Goal: Task Accomplishment & Management: Use online tool/utility

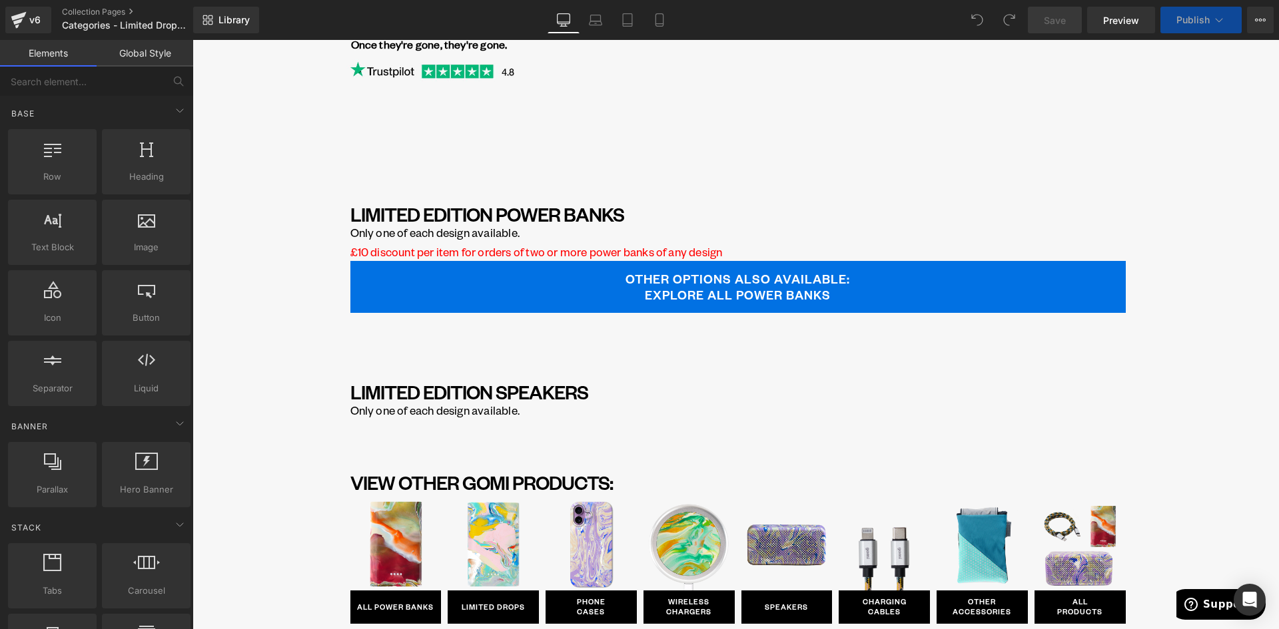
scroll to position [333, 0]
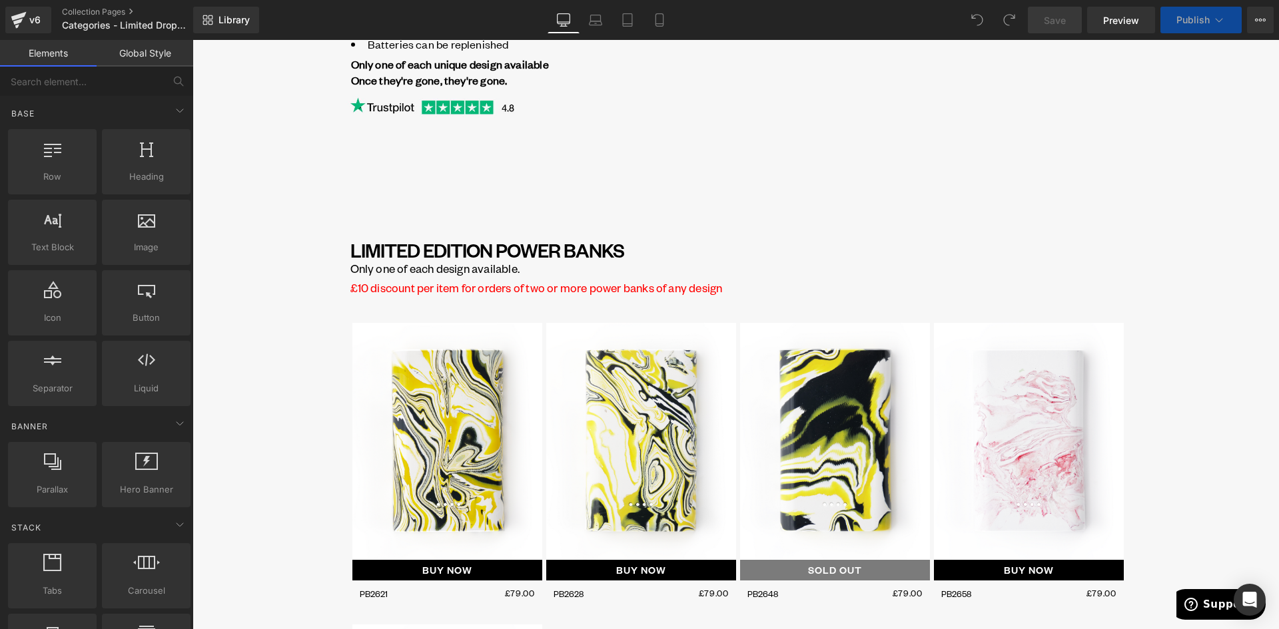
click at [445, 568] on div "BUY NOW (P) Cart Button" at bounding box center [447, 570] width 190 height 21
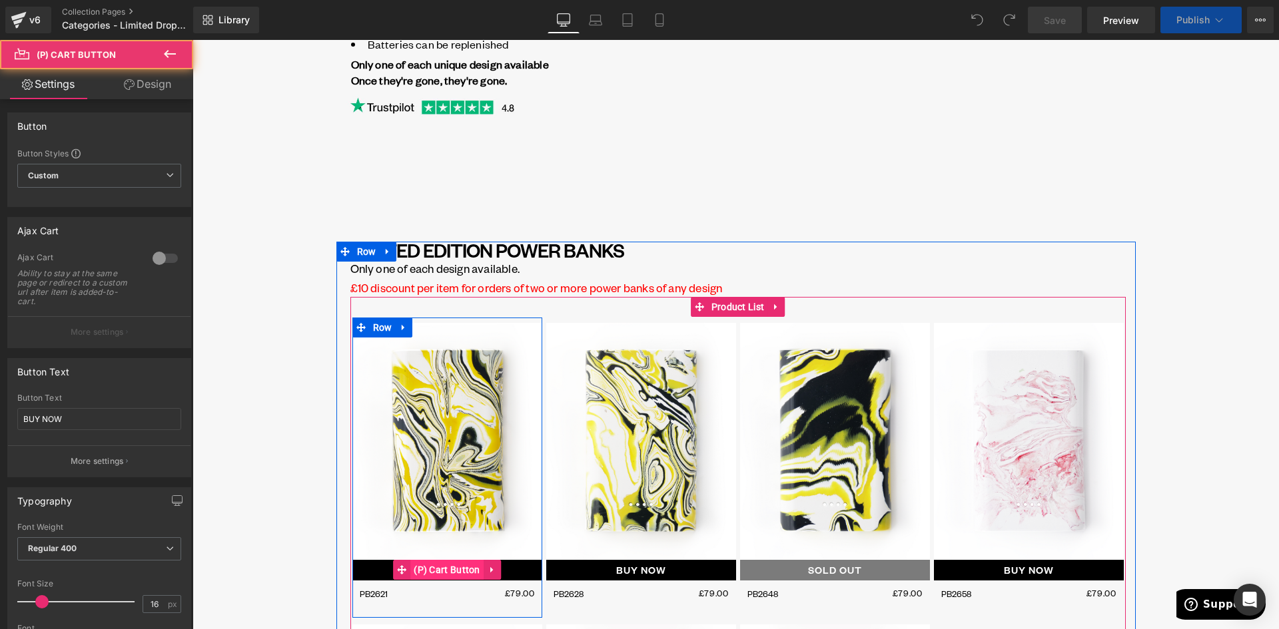
click at [439, 572] on span "(P) Cart Button" at bounding box center [446, 570] width 73 height 20
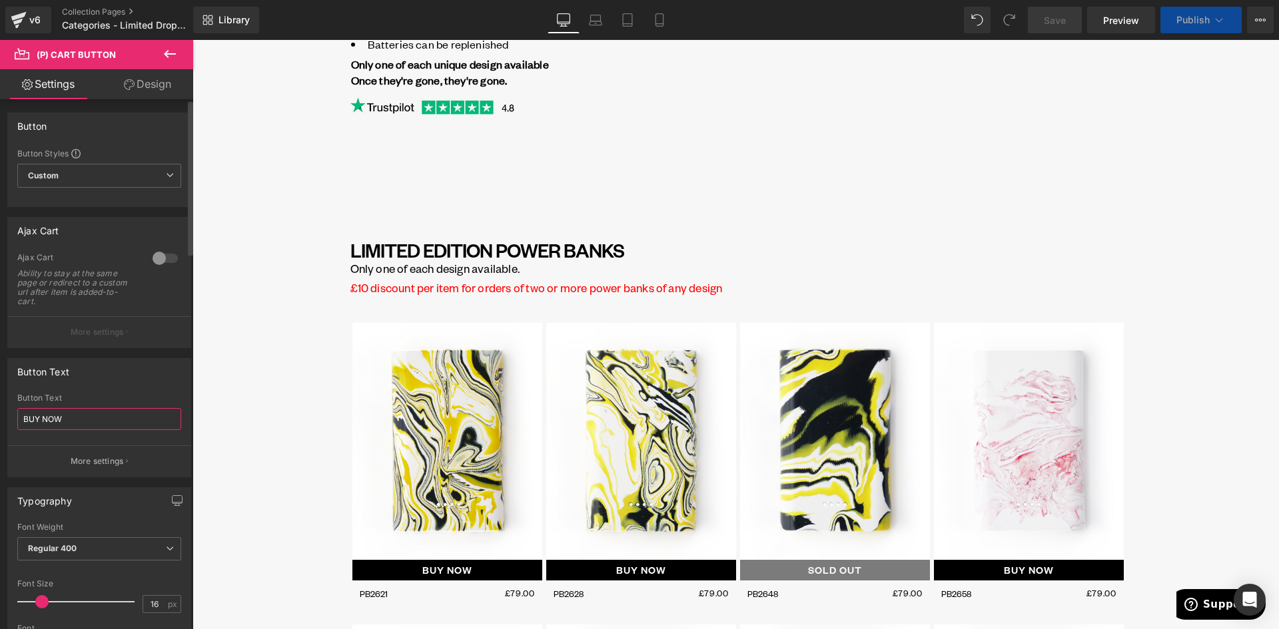
drag, startPoint x: 71, startPoint y: 419, endPoint x: 17, endPoint y: 418, distance: 54.6
click at [11, 417] on div "BUY NOW Button Text BUY NOW More settings" at bounding box center [99, 435] width 183 height 83
drag, startPoint x: 24, startPoint y: 420, endPoint x: 59, endPoint y: 444, distance: 42.7
click at [24, 422] on input "1 AVAILABLE" at bounding box center [99, 419] width 164 height 22
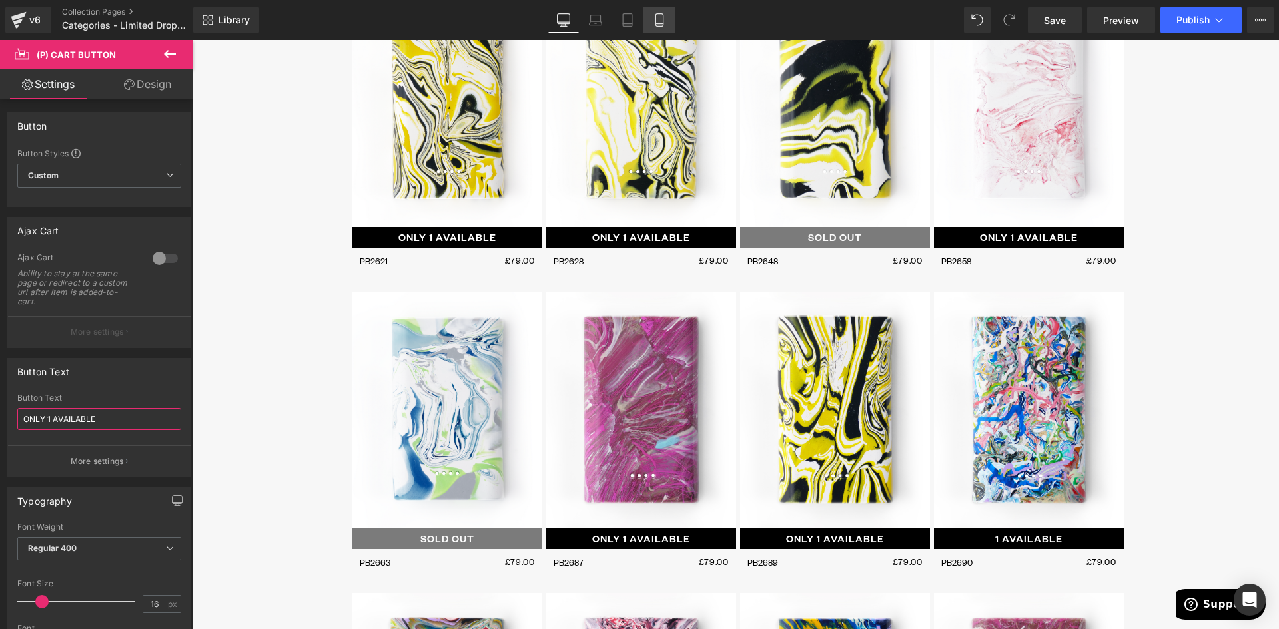
type input "ONLY 1 AVAILABLE"
click at [663, 20] on icon at bounding box center [659, 19] width 13 height 13
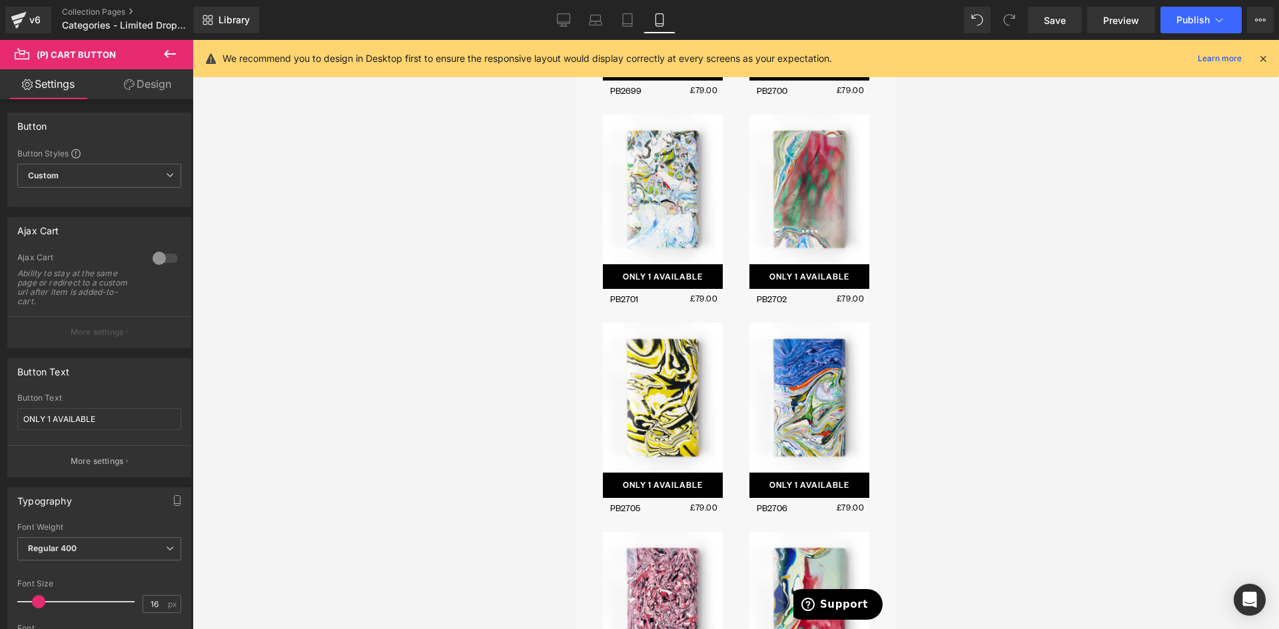
scroll to position [784, 0]
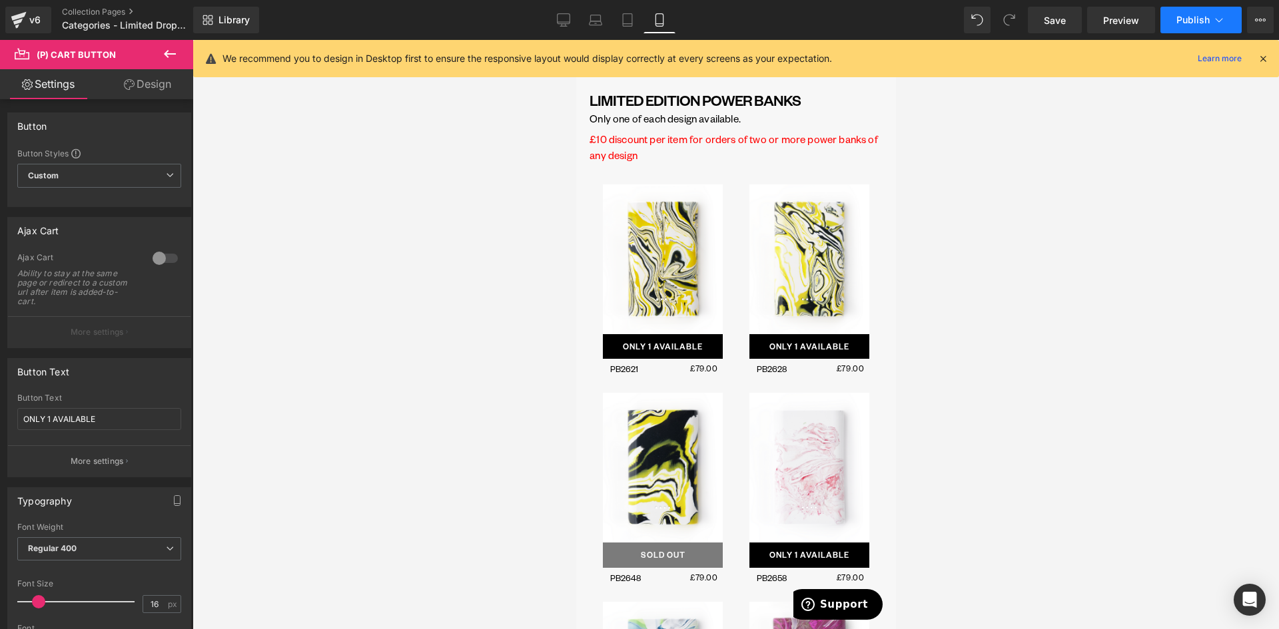
click at [1202, 9] on button "Publish" at bounding box center [1200, 20] width 81 height 27
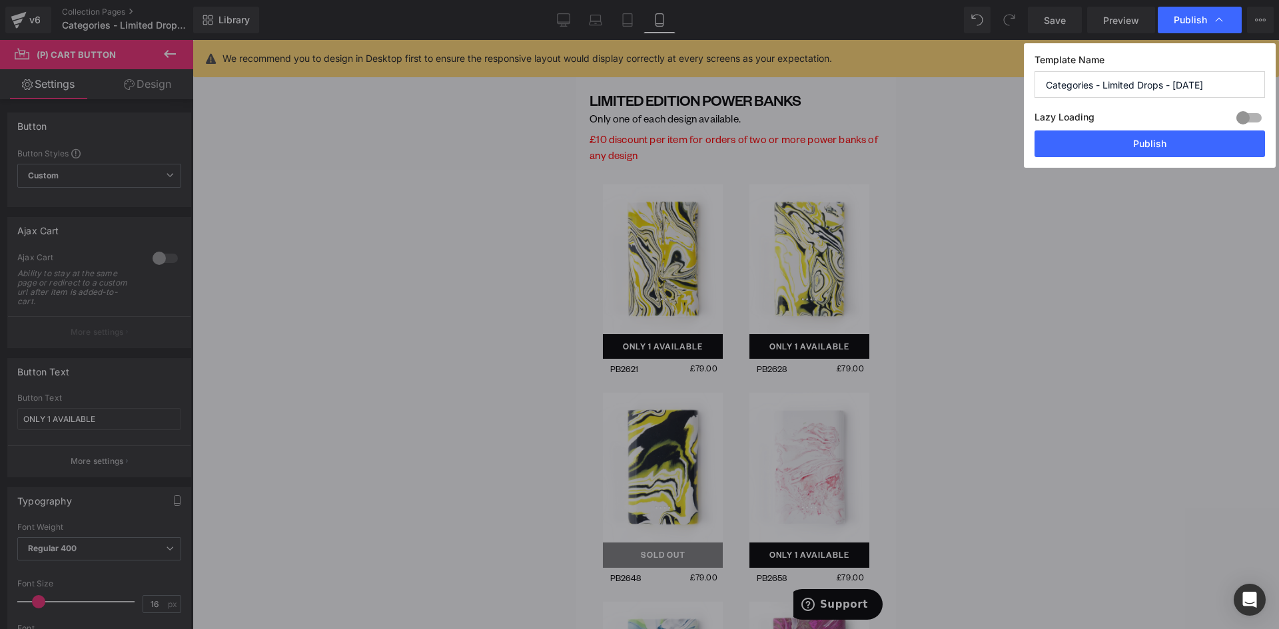
click at [1121, 142] on button "Publish" at bounding box center [1149, 144] width 230 height 27
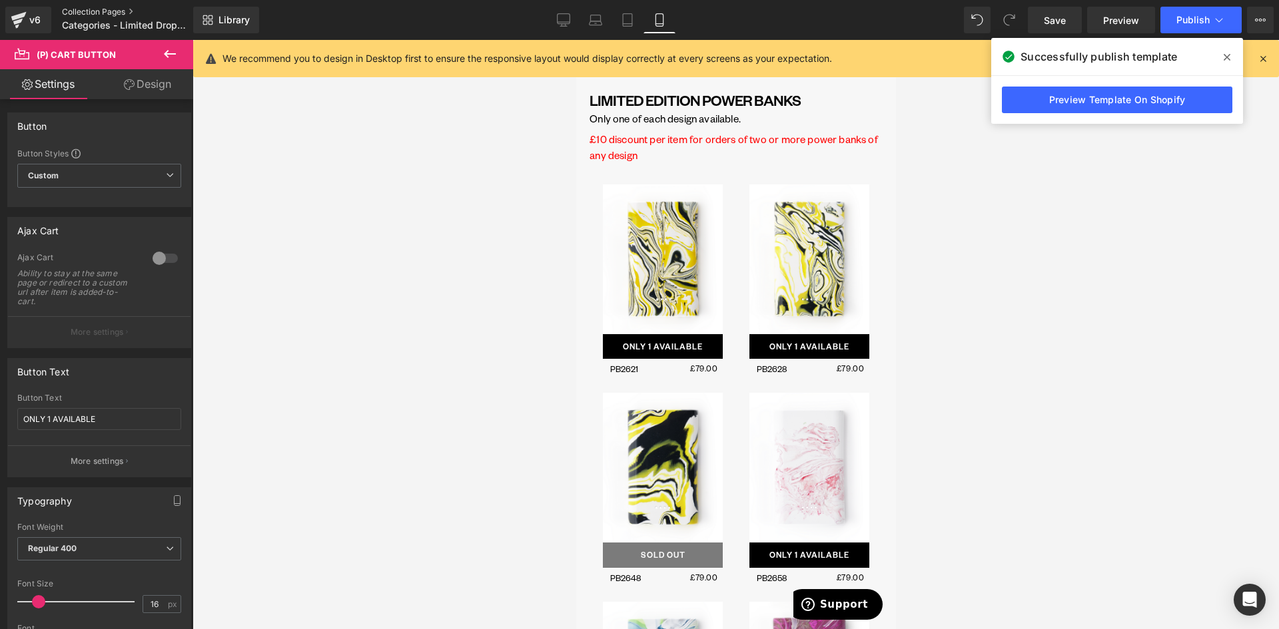
drag, startPoint x: 101, startPoint y: 8, endPoint x: 118, endPoint y: 14, distance: 18.3
click at [101, 8] on link "Collection Pages" at bounding box center [138, 12] width 153 height 11
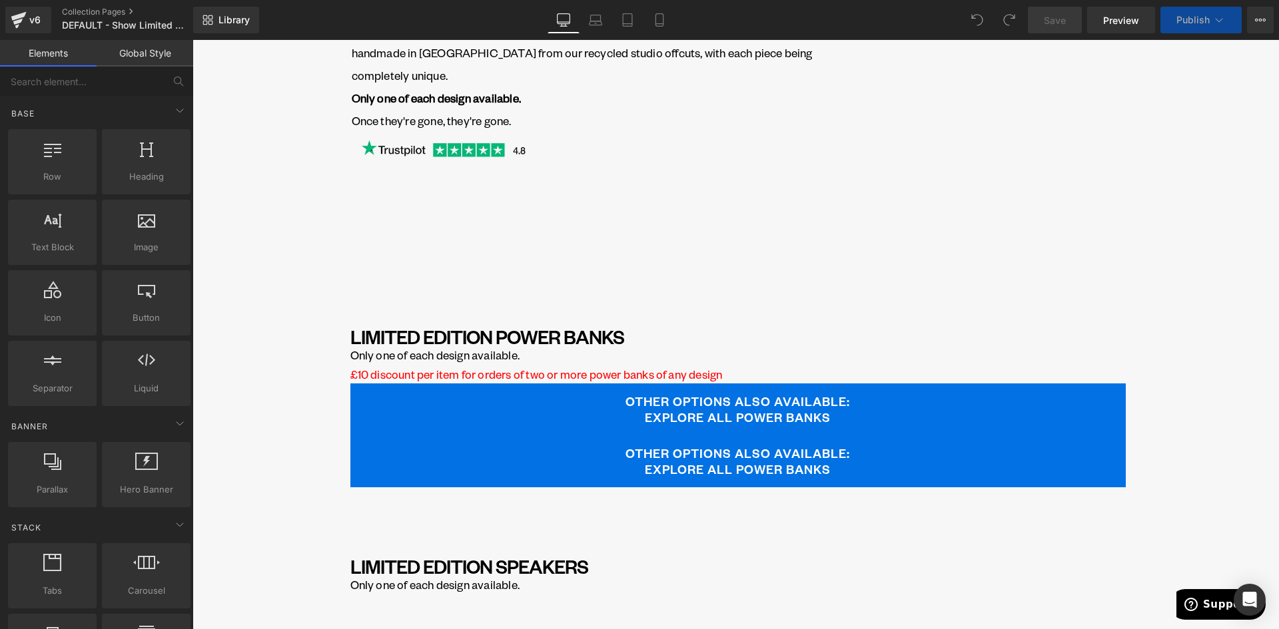
scroll to position [200, 0]
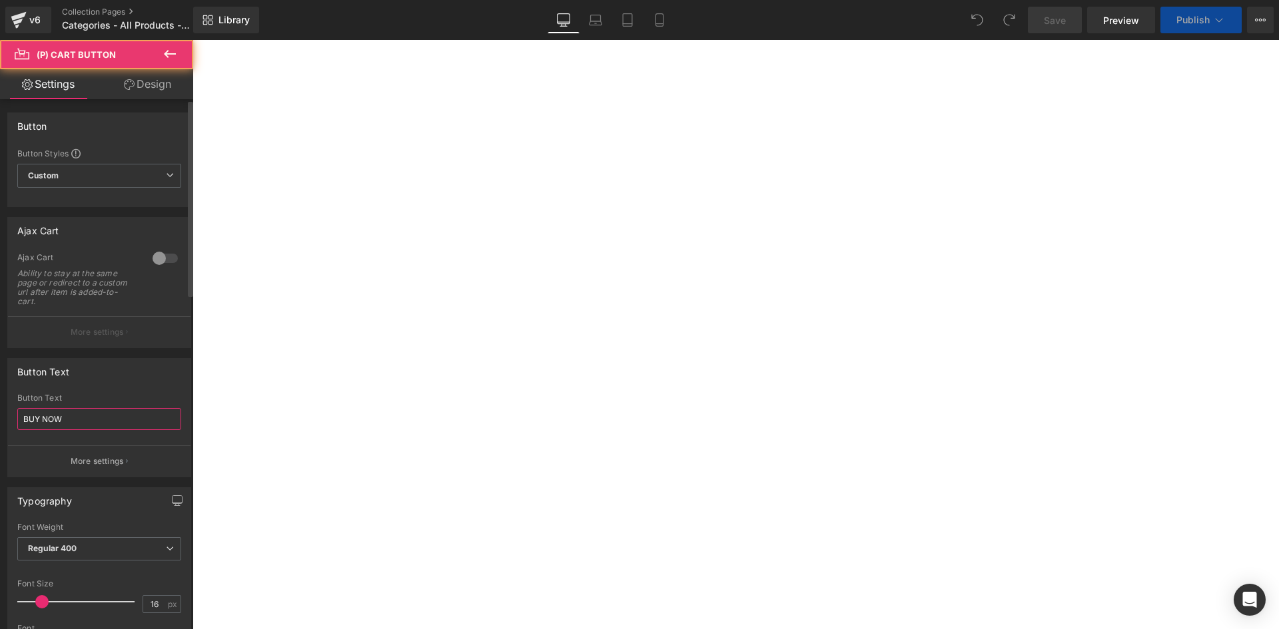
click at [0, 416] on div "Button Text BUY NOW Button Text BUY NOW More settings" at bounding box center [99, 412] width 199 height 129
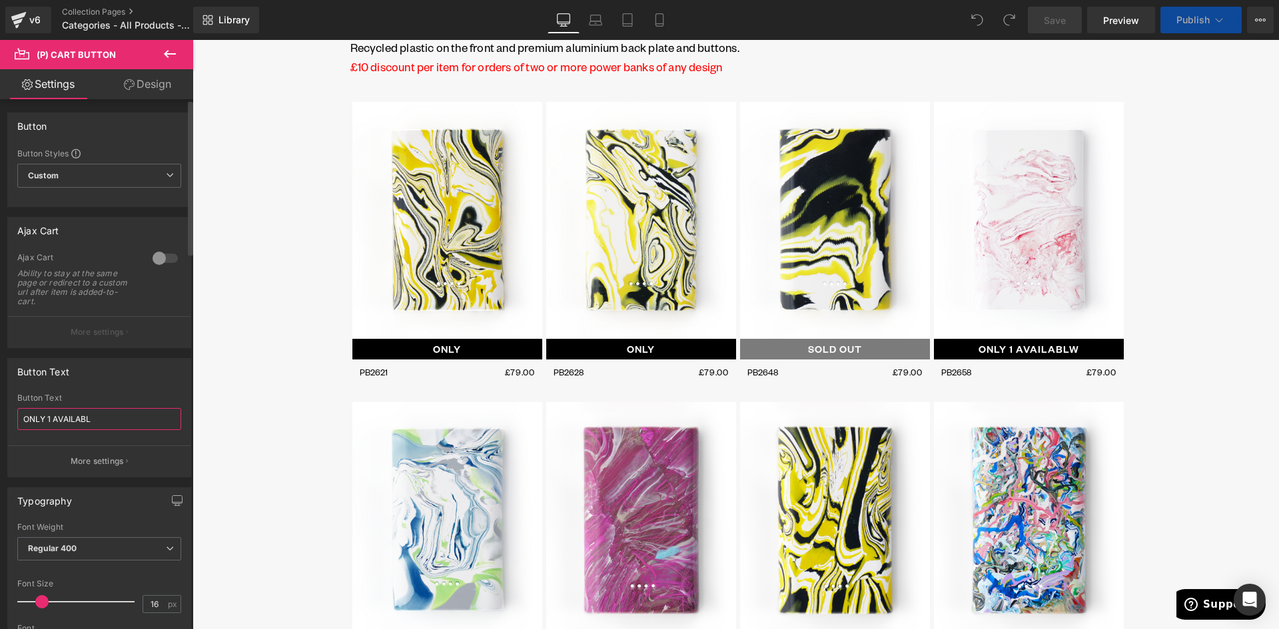
type input "ONLY 1 AVAILABLE"
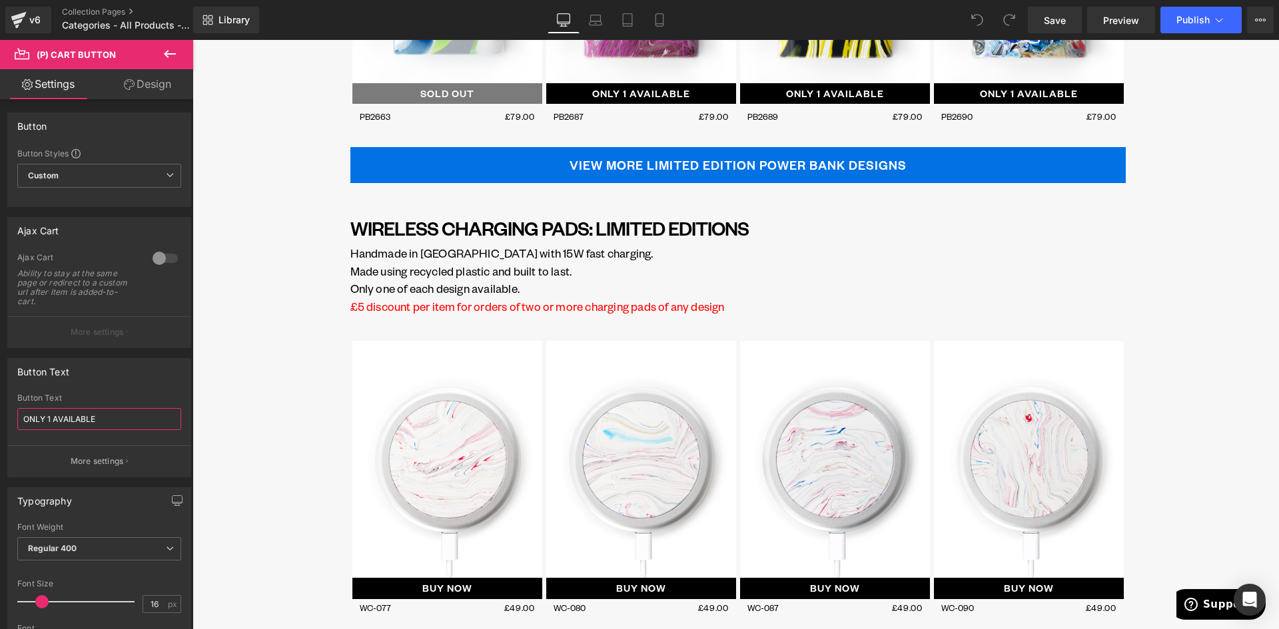
scroll to position [2848, 0]
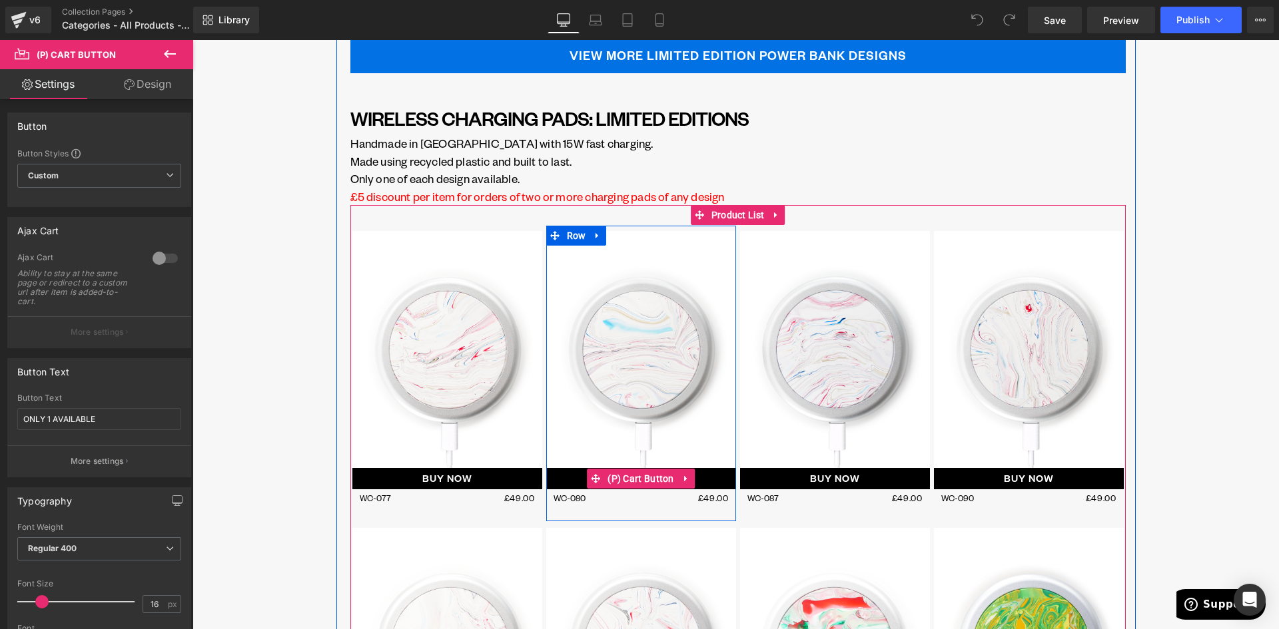
click at [635, 478] on span "(P) Cart Button" at bounding box center [640, 479] width 73 height 20
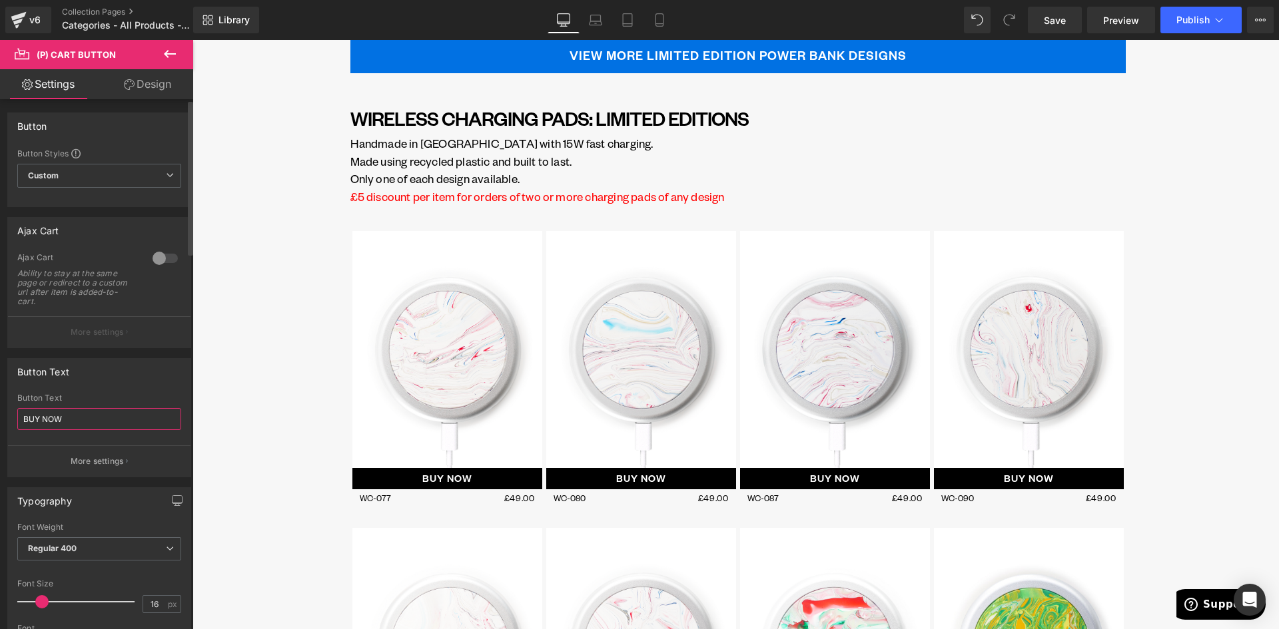
drag, startPoint x: 76, startPoint y: 415, endPoint x: 0, endPoint y: 412, distance: 76.0
click at [0, 412] on div "Button Text BUY NOW Button Text BUY NOW More settings" at bounding box center [99, 412] width 199 height 129
paste input "ONLY 1 AVAILABLE"
type input "ONLY 1 AVAILABLE"
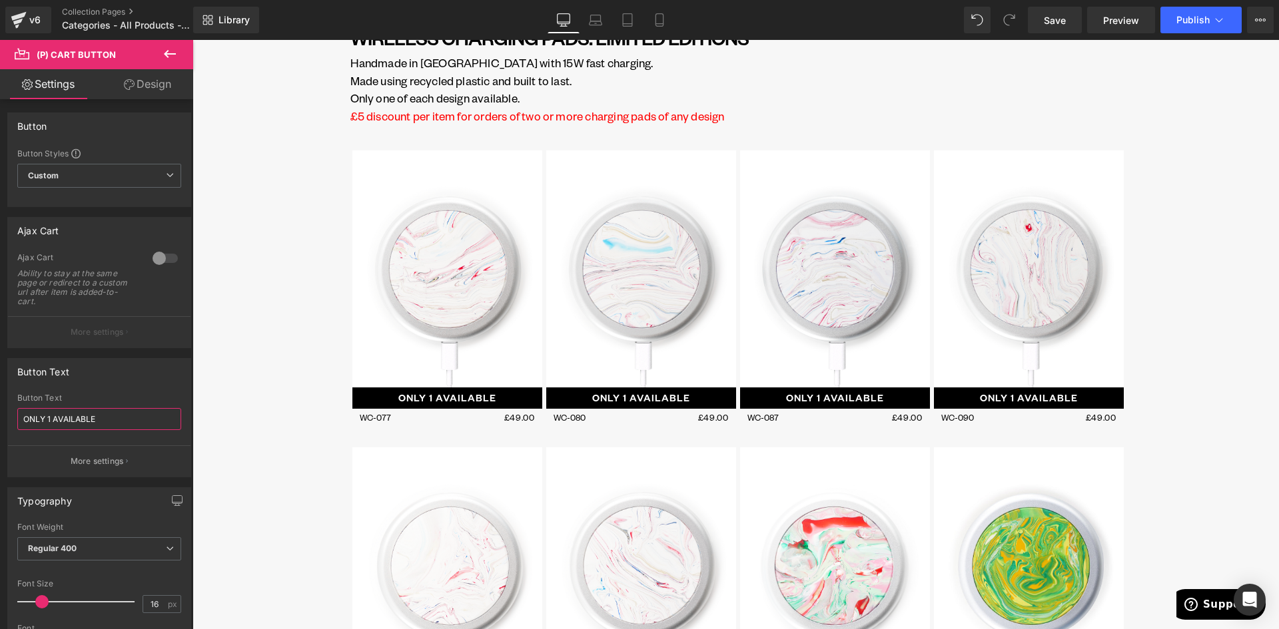
scroll to position [2914, 0]
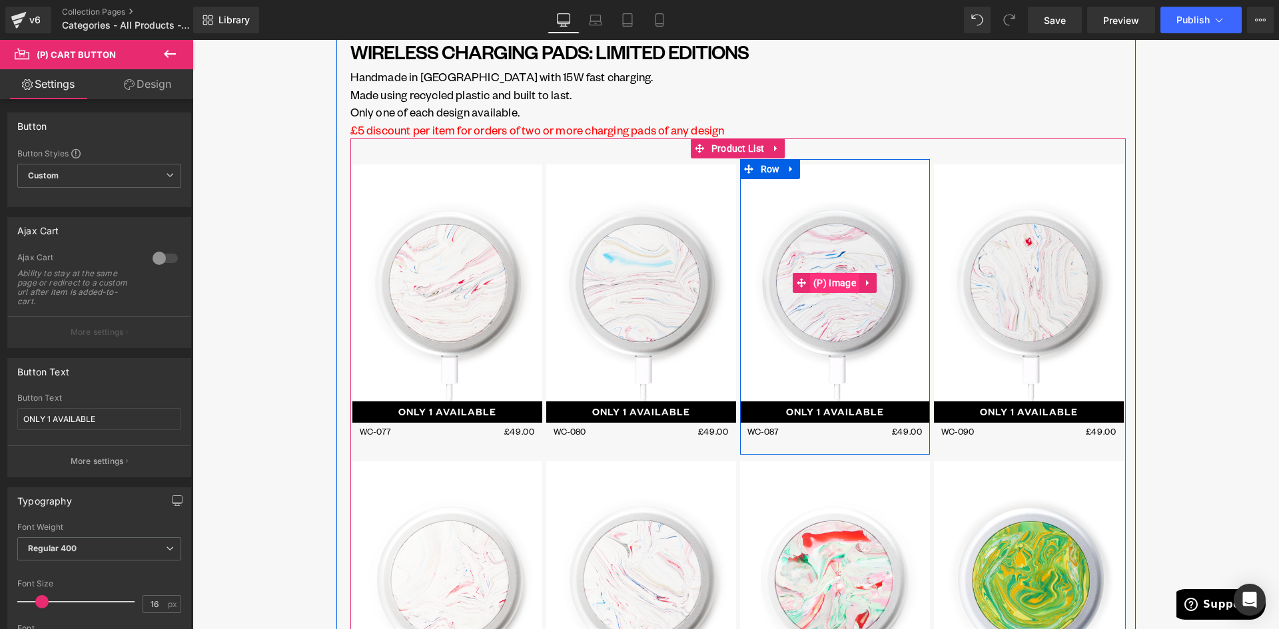
click at [830, 284] on span "(P) Image" at bounding box center [834, 283] width 49 height 20
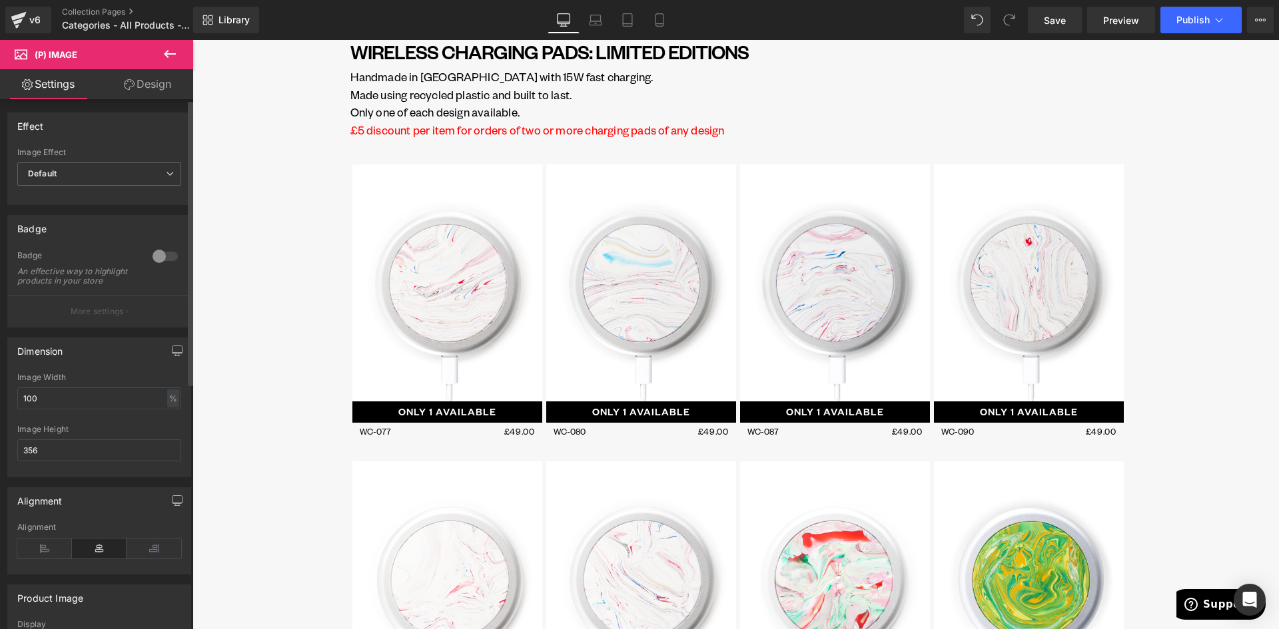
click at [161, 262] on div at bounding box center [165, 256] width 32 height 21
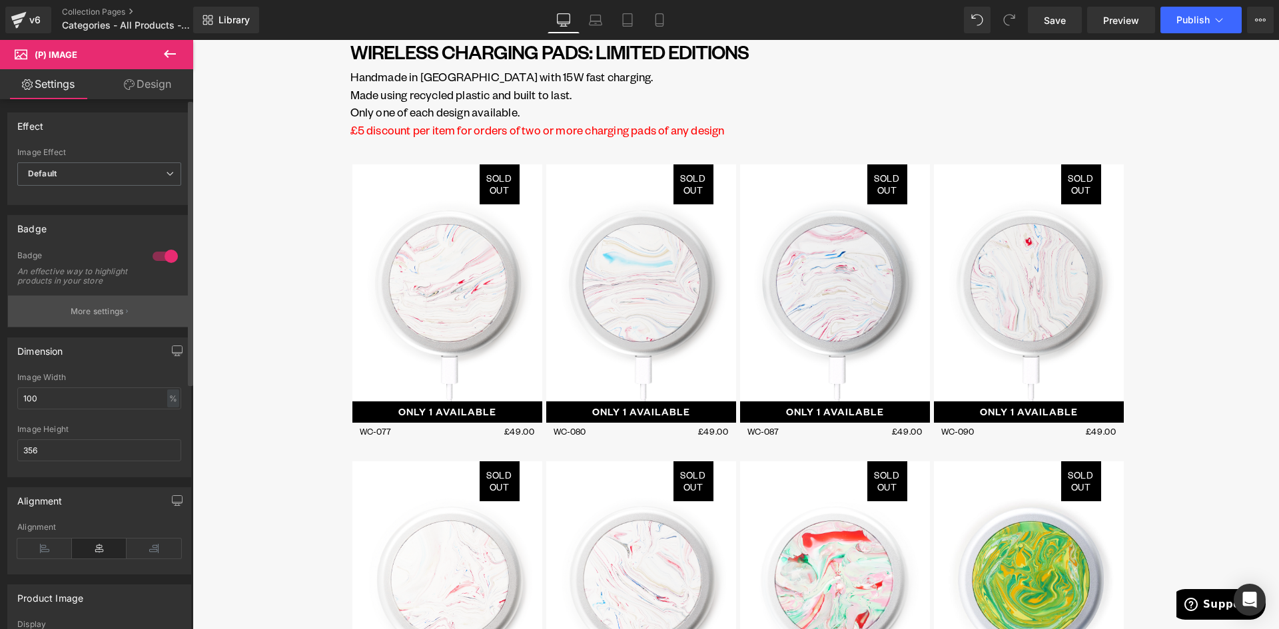
click at [73, 315] on p "More settings" at bounding box center [97, 312] width 53 height 12
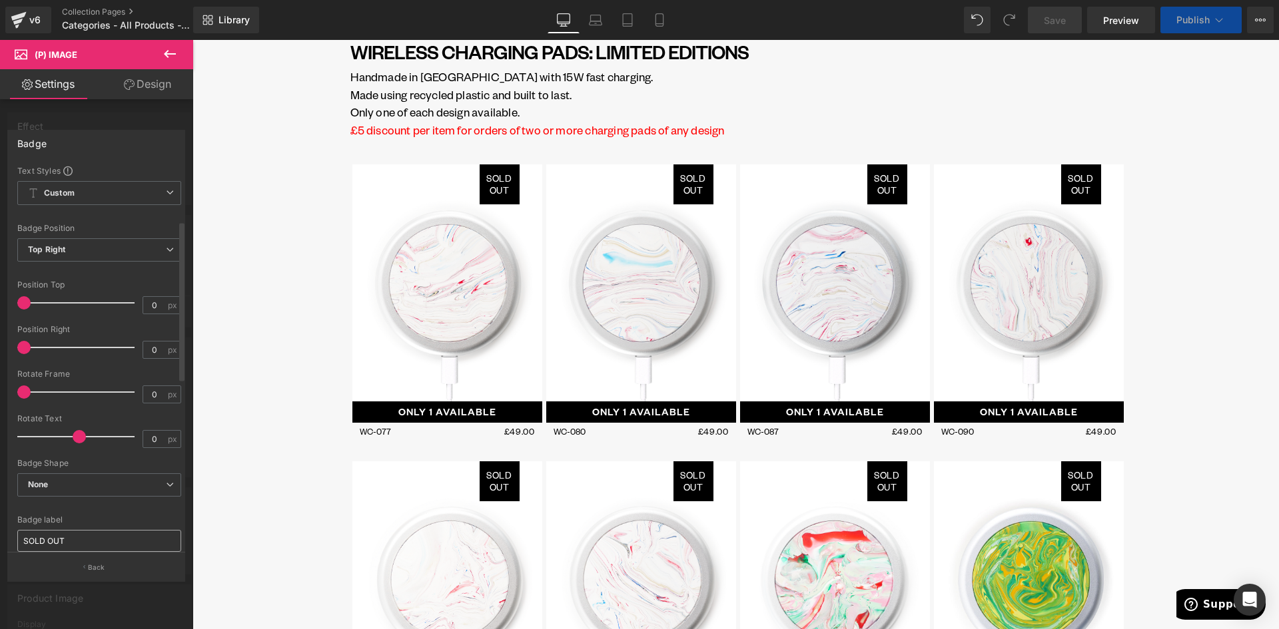
scroll to position [133, 0]
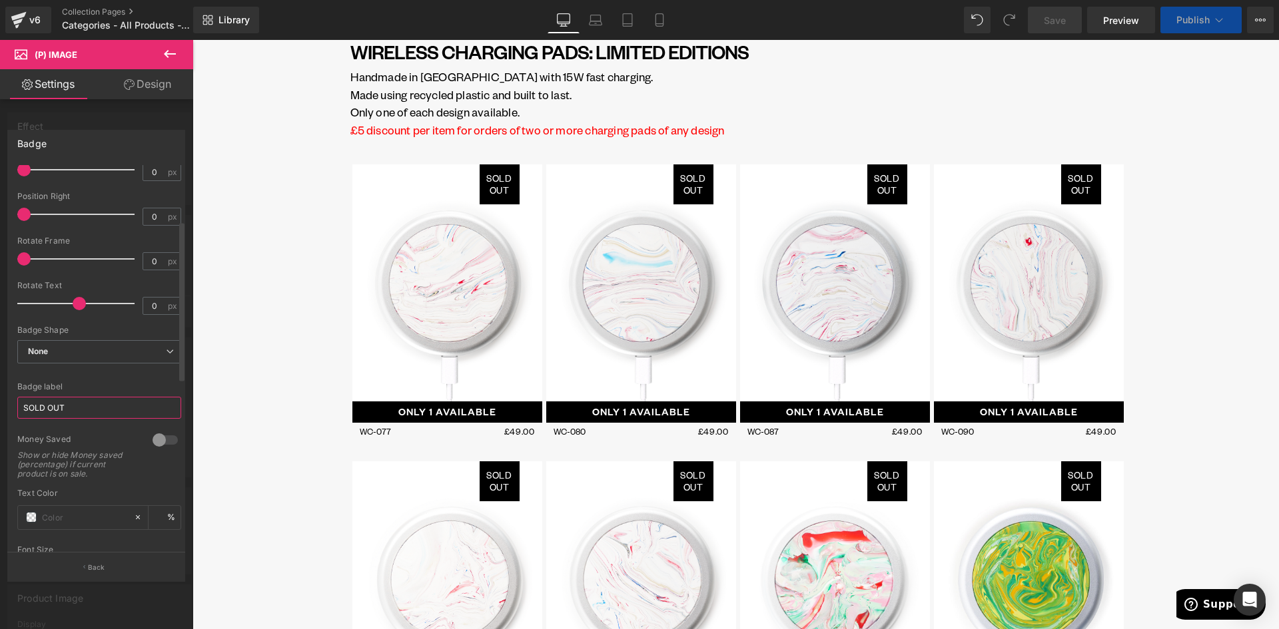
drag, startPoint x: 73, startPoint y: 408, endPoint x: 22, endPoint y: 410, distance: 50.7
click at [21, 412] on input "SOLD OUT" at bounding box center [99, 408] width 164 height 22
click at [79, 381] on div "Font Default FoundersGrotesk-Medium FoundersGrotesk-Regular FoundersGrotesk-Reg…" at bounding box center [99, 341] width 164 height 619
drag, startPoint x: 19, startPoint y: 412, endPoint x: 32, endPoint y: 422, distance: 16.1
click at [20, 412] on input "1 LEFT" at bounding box center [99, 408] width 164 height 22
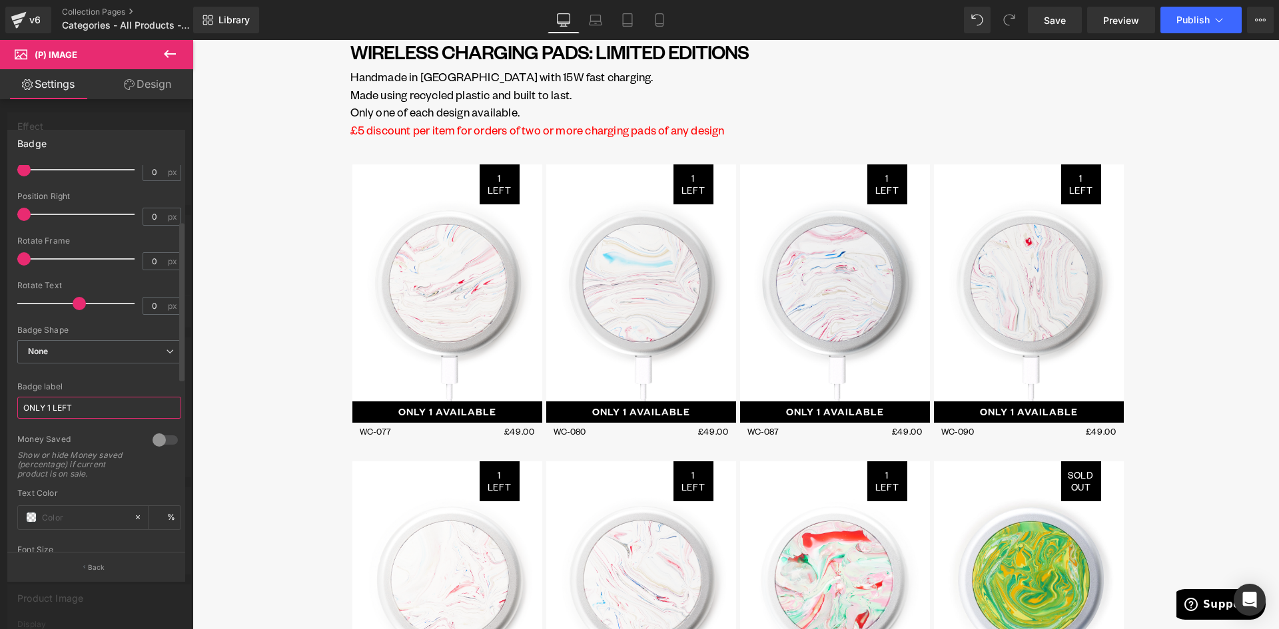
type input "ONLY 1 LEFT"
click at [83, 406] on input "ONLY 1 LEFT" at bounding box center [99, 408] width 164 height 22
click at [61, 406] on input "ONLY 1 LEFT" at bounding box center [99, 408] width 164 height 22
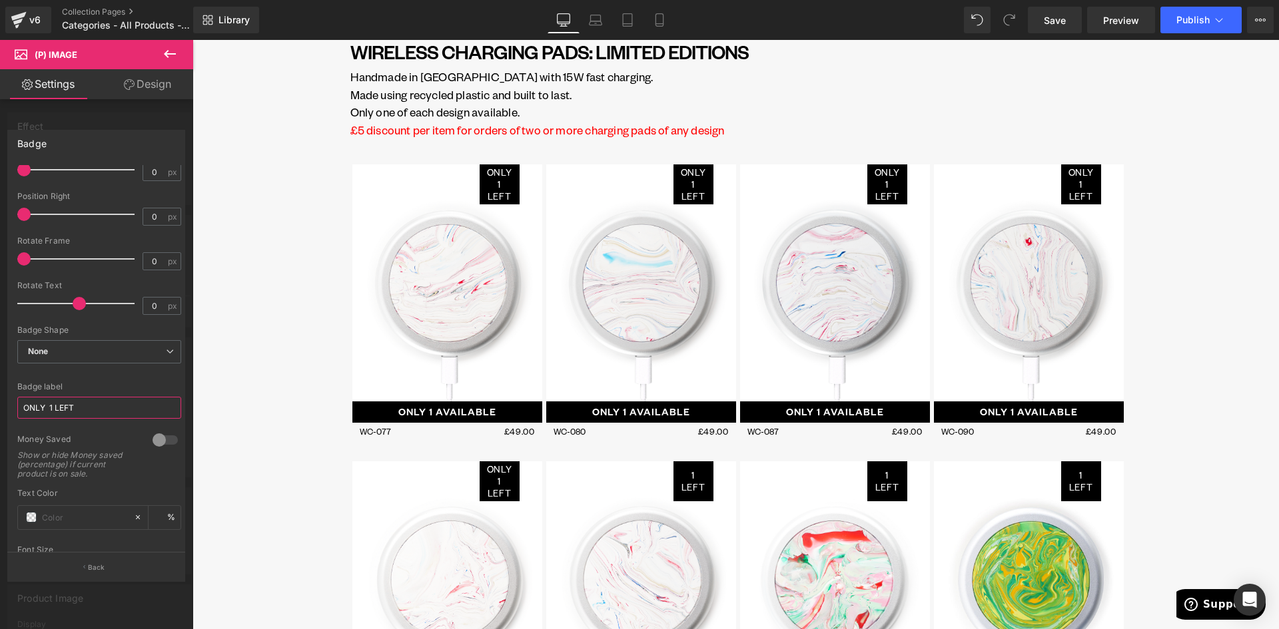
scroll to position [0, 0]
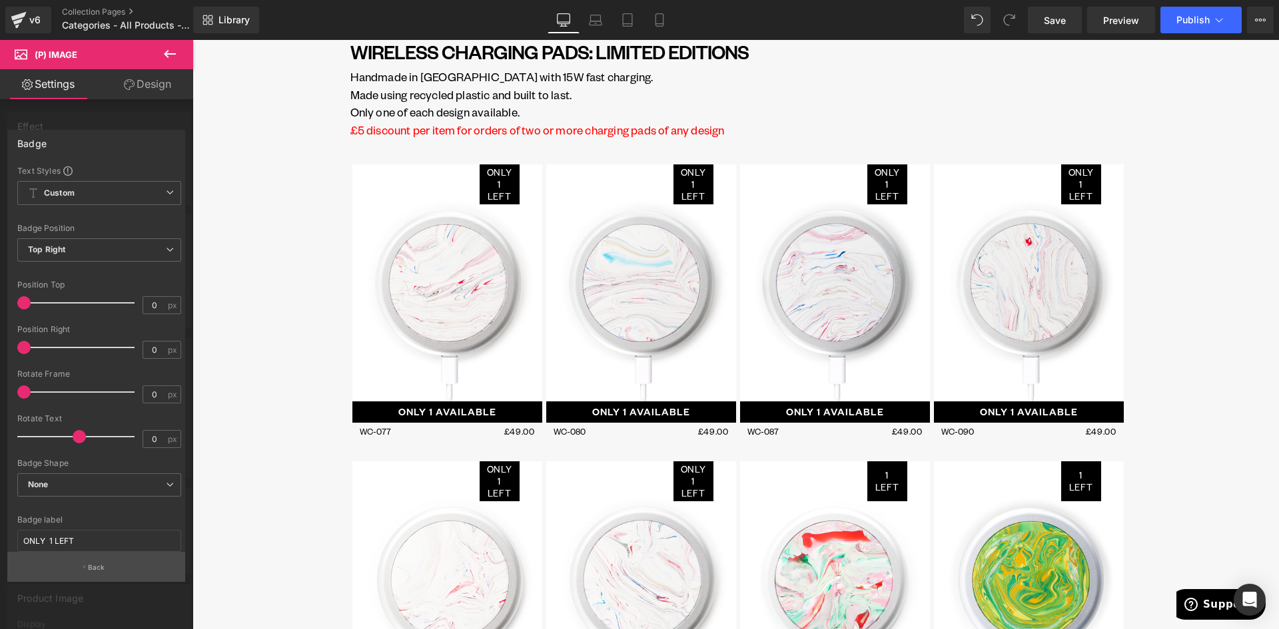
click at [88, 568] on button "Back" at bounding box center [96, 567] width 178 height 30
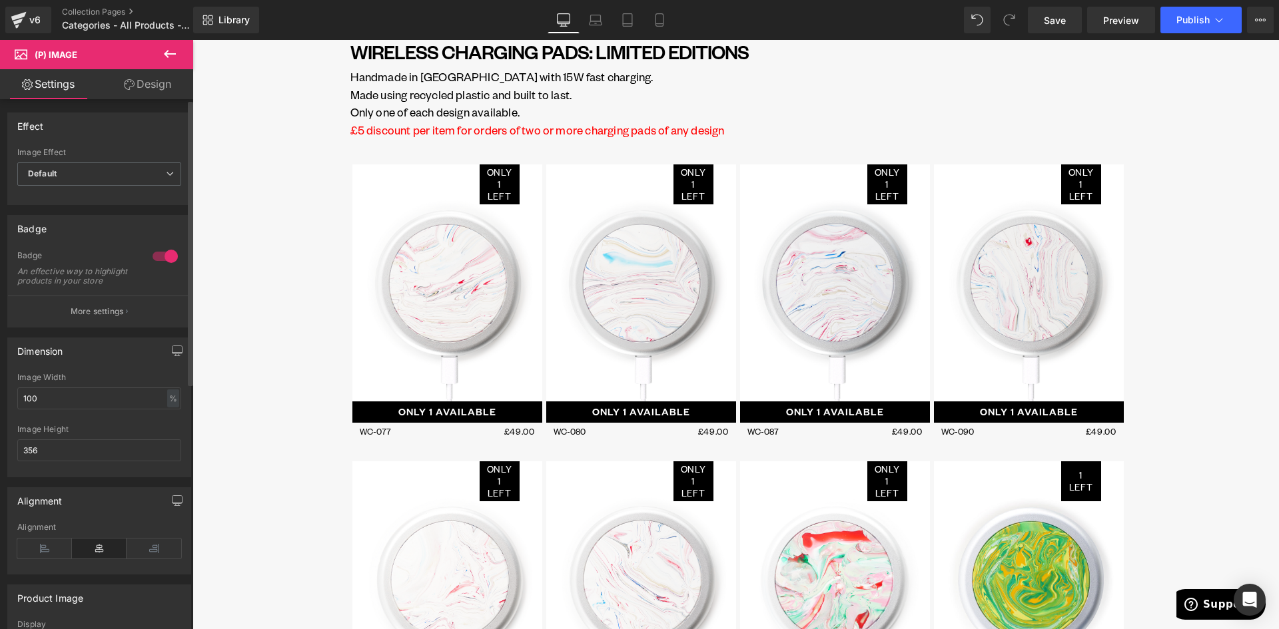
click at [157, 254] on div at bounding box center [165, 256] width 32 height 21
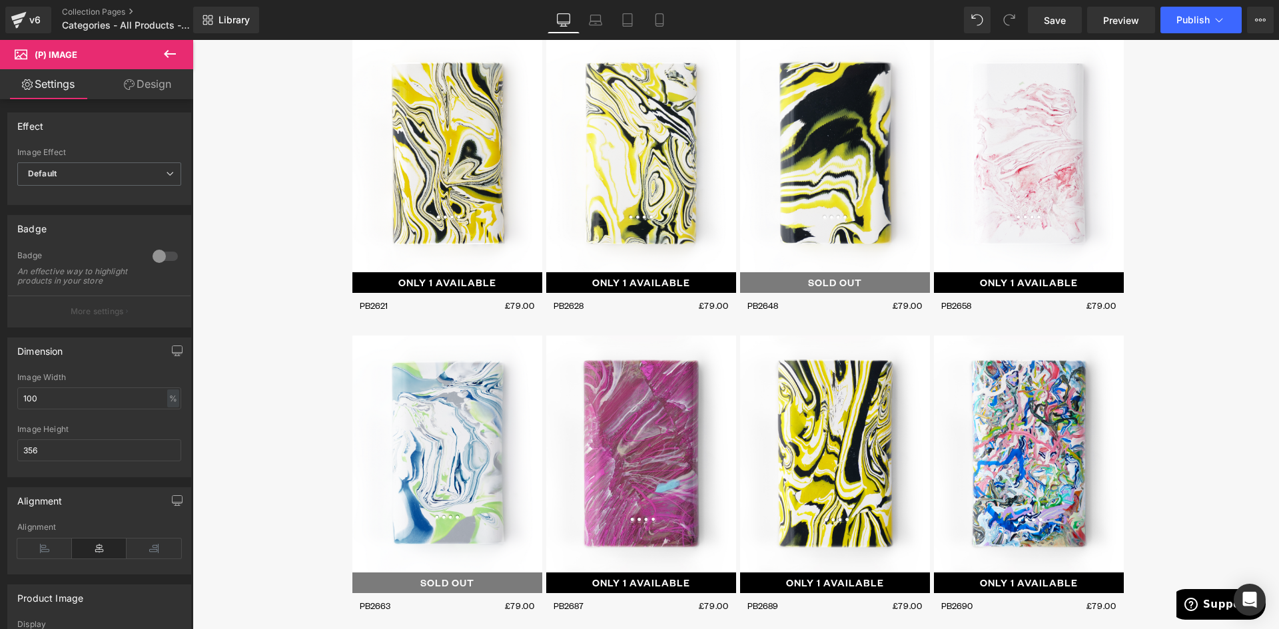
scroll to position [583, 0]
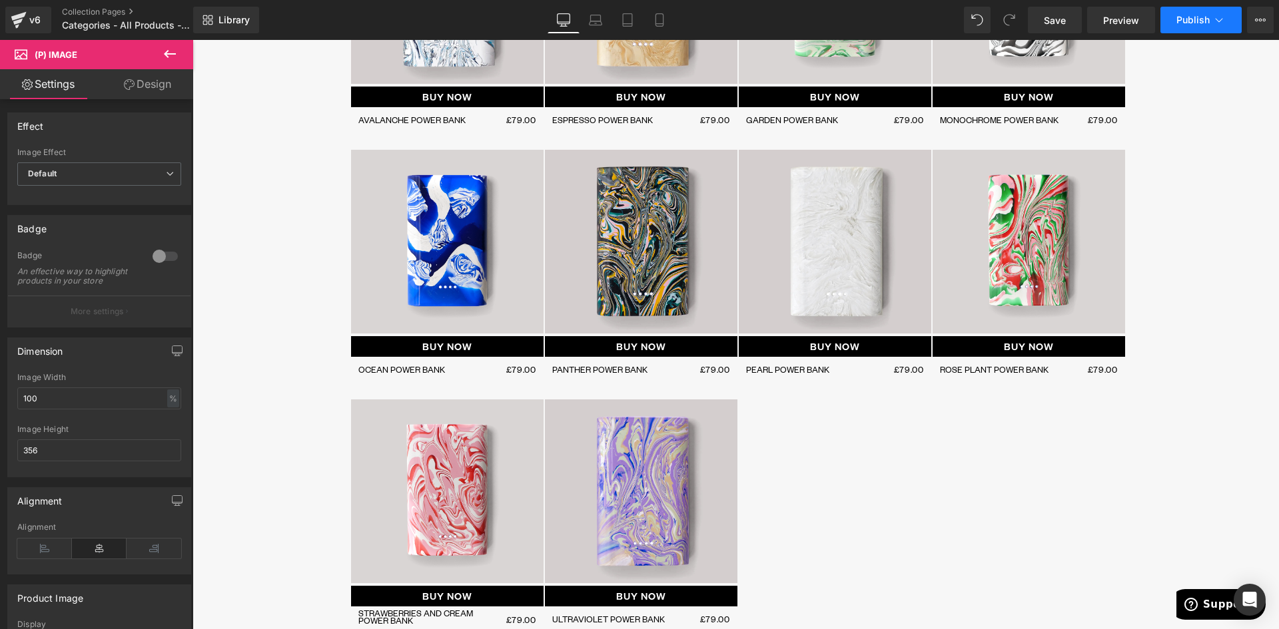
click at [1208, 22] on span "Publish" at bounding box center [1192, 20] width 33 height 11
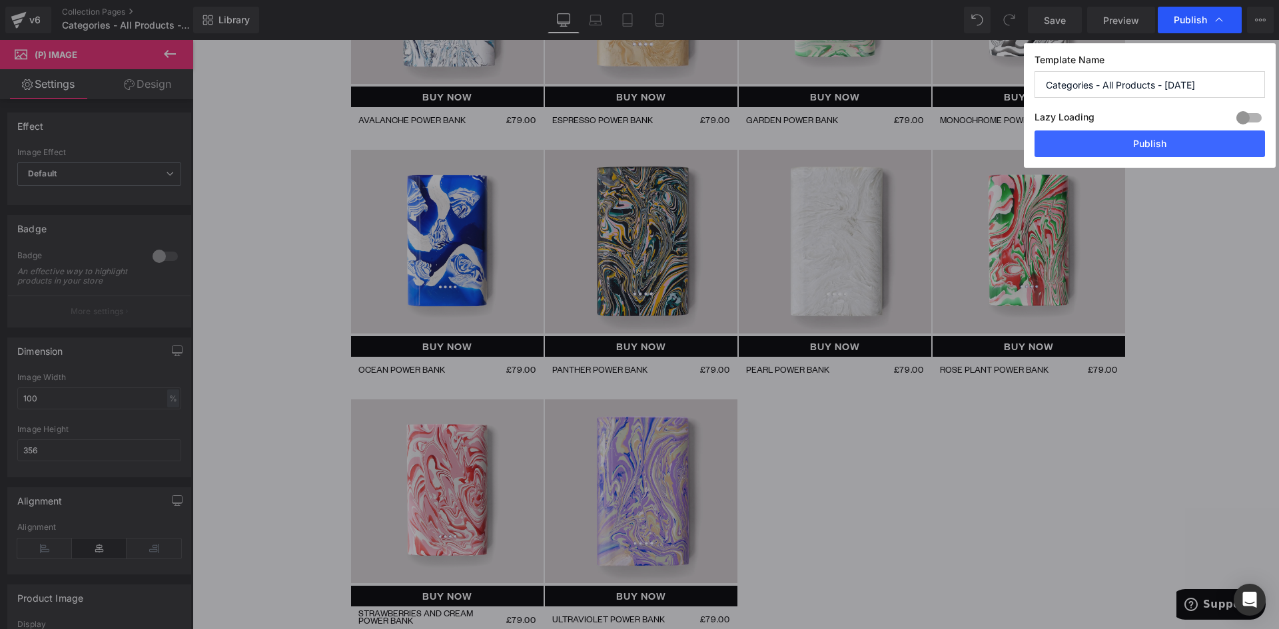
scroll to position [0, 0]
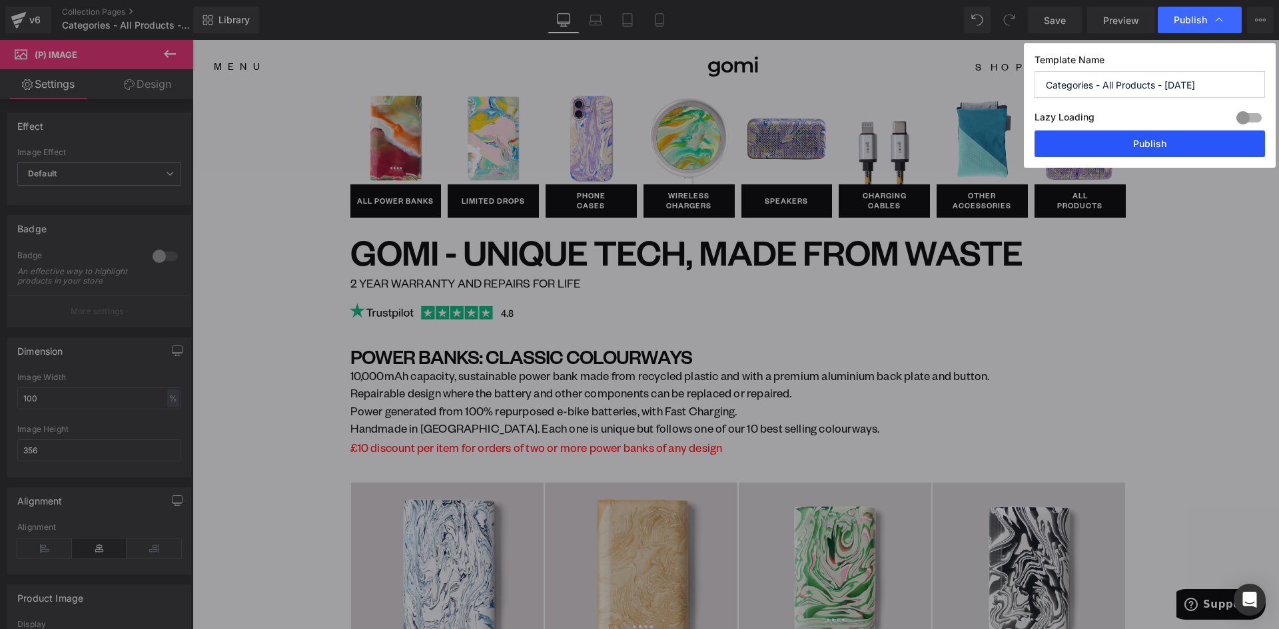
drag, startPoint x: 1143, startPoint y: 136, endPoint x: 679, endPoint y: 6, distance: 482.1
click at [1143, 136] on button "Publish" at bounding box center [1149, 144] width 230 height 27
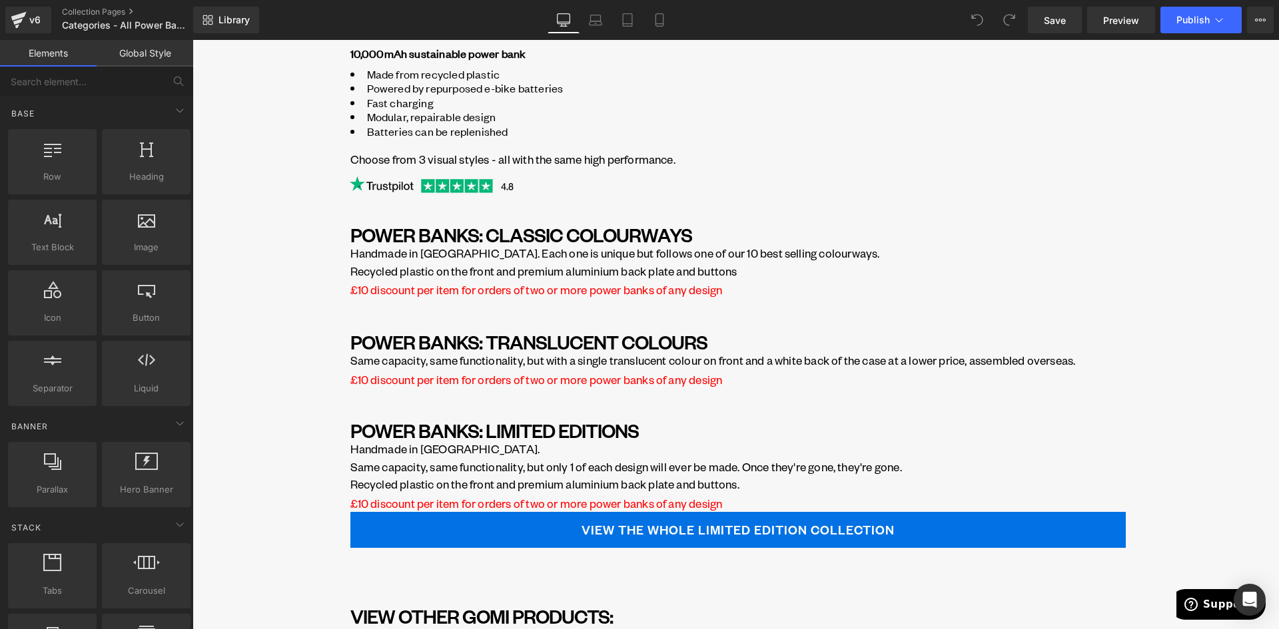
scroll to position [333, 0]
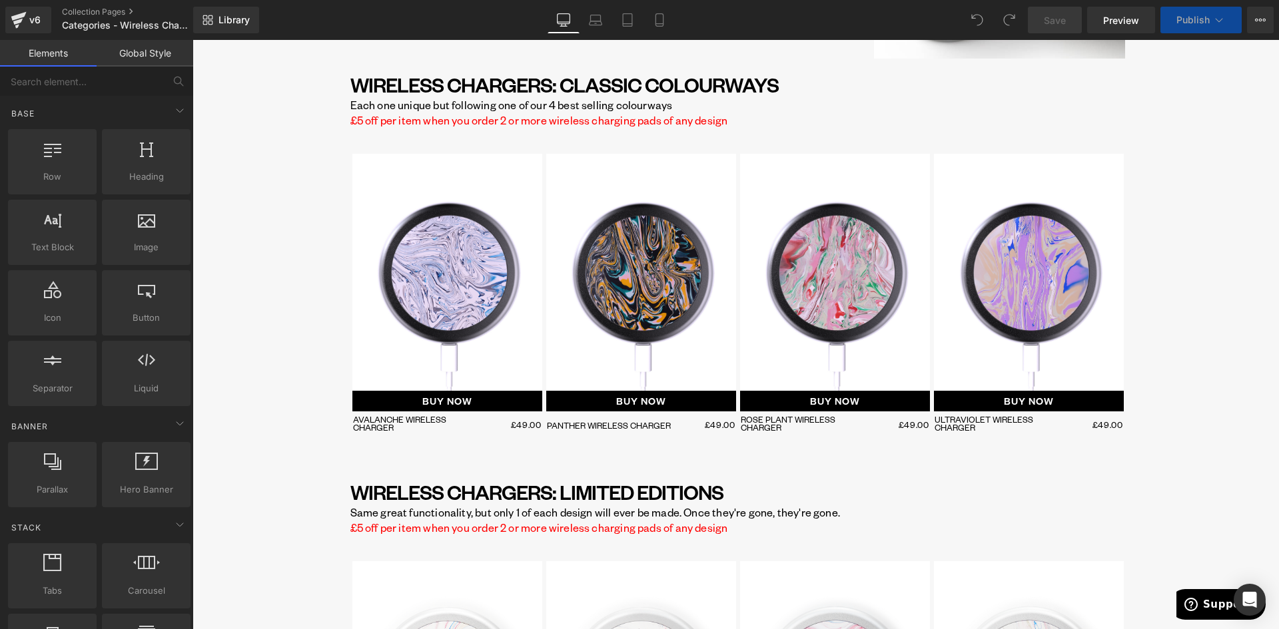
scroll to position [866, 0]
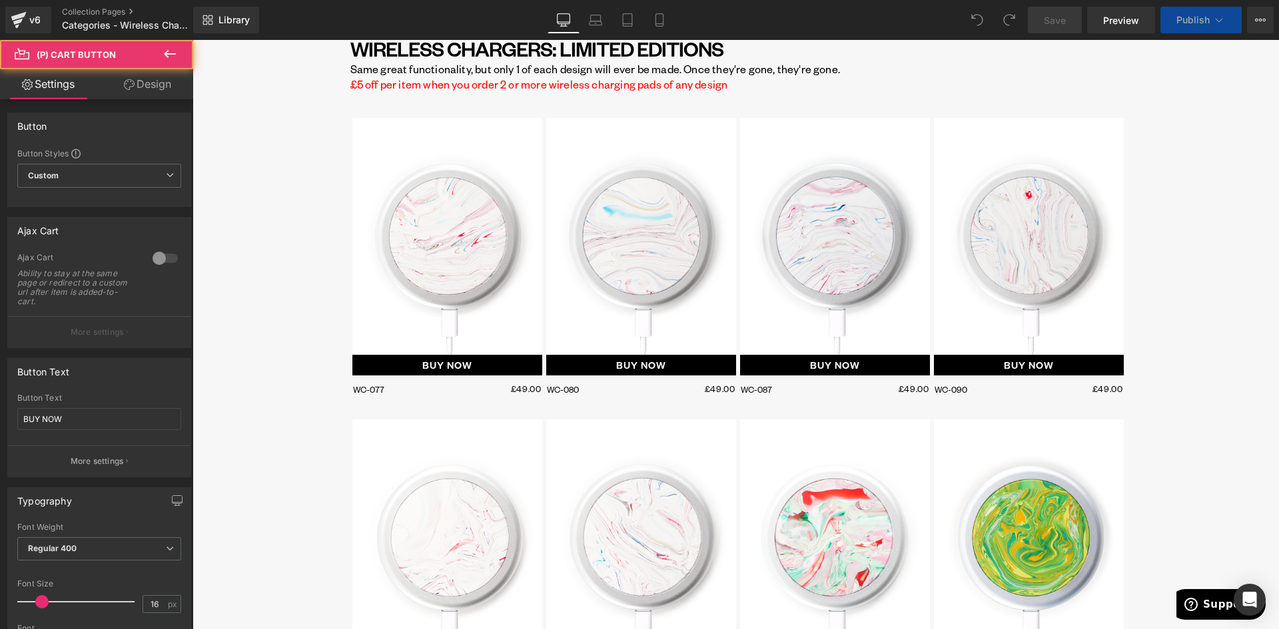
click at [631, 366] on div "BUY NOW (P) Cart Button" at bounding box center [641, 365] width 190 height 21
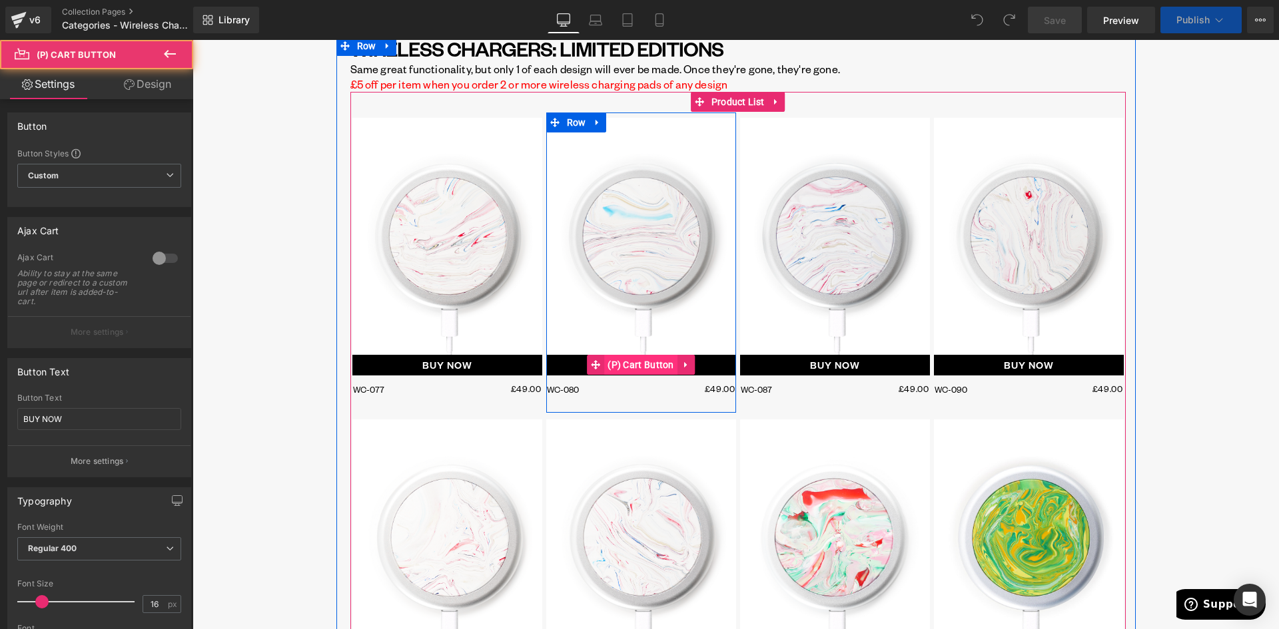
click at [637, 364] on span "(P) Cart Button" at bounding box center [640, 365] width 73 height 20
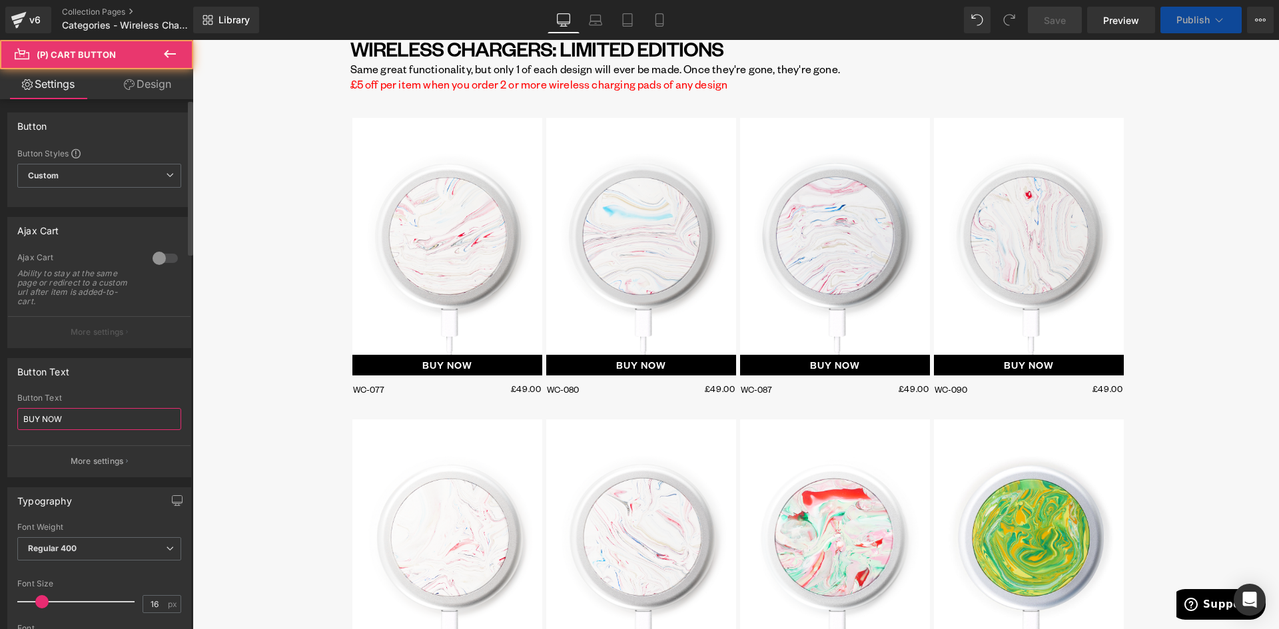
click at [55, 416] on input "BUY NOW" at bounding box center [99, 419] width 164 height 22
paste input "ONLY 1 AVAILABLE"
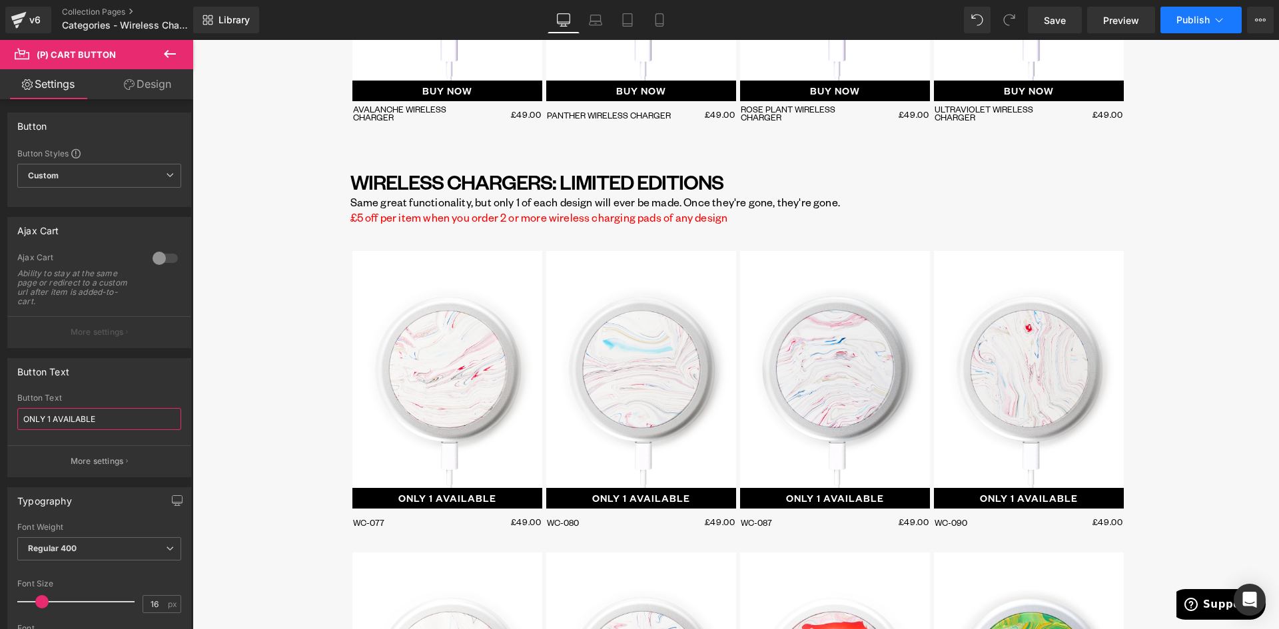
type input "ONLY 1 AVAILABLE"
click at [1190, 21] on span "Publish" at bounding box center [1192, 20] width 33 height 11
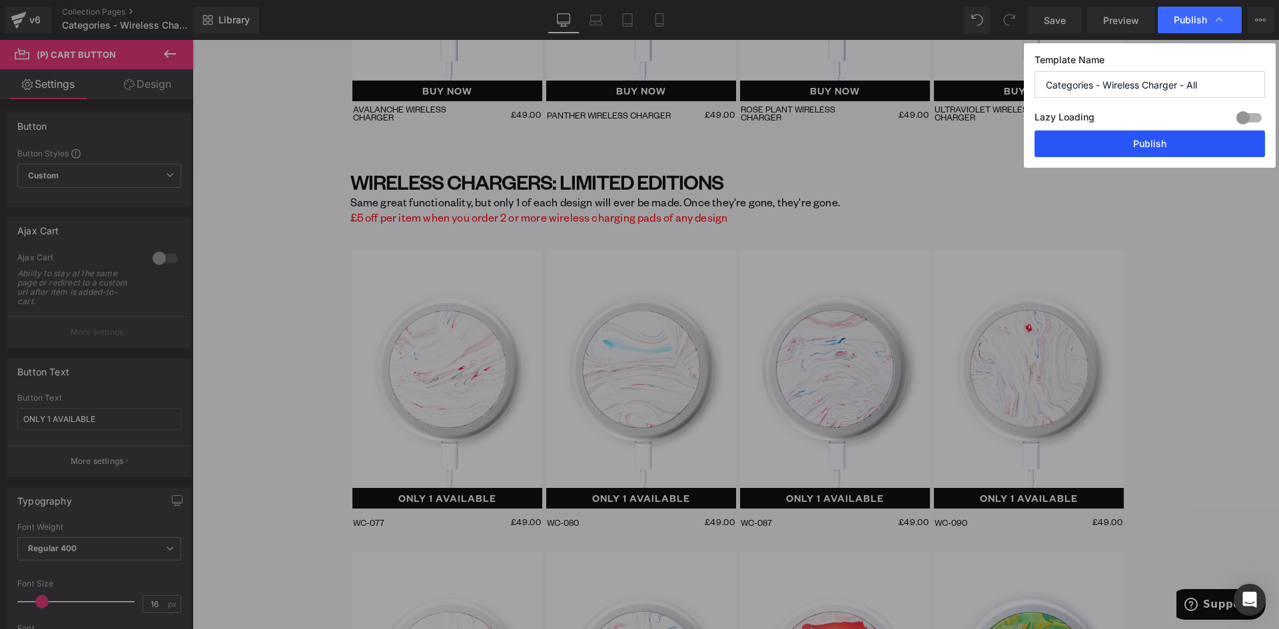
click at [1148, 141] on button "Publish" at bounding box center [1149, 144] width 230 height 27
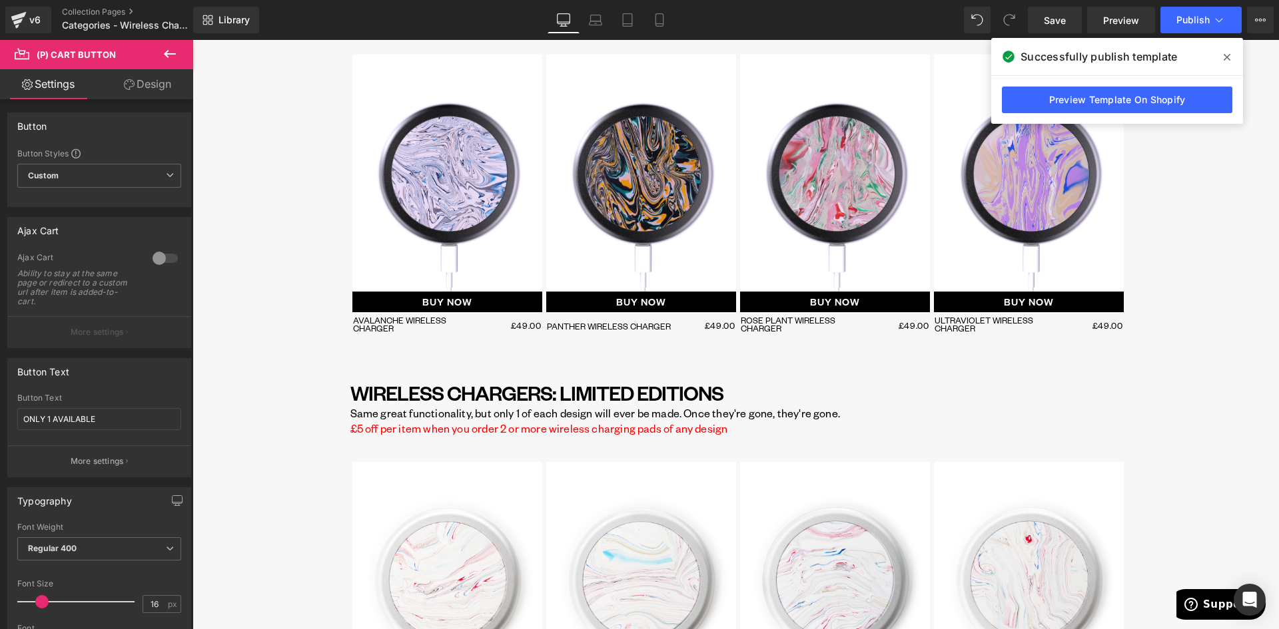
scroll to position [466, 0]
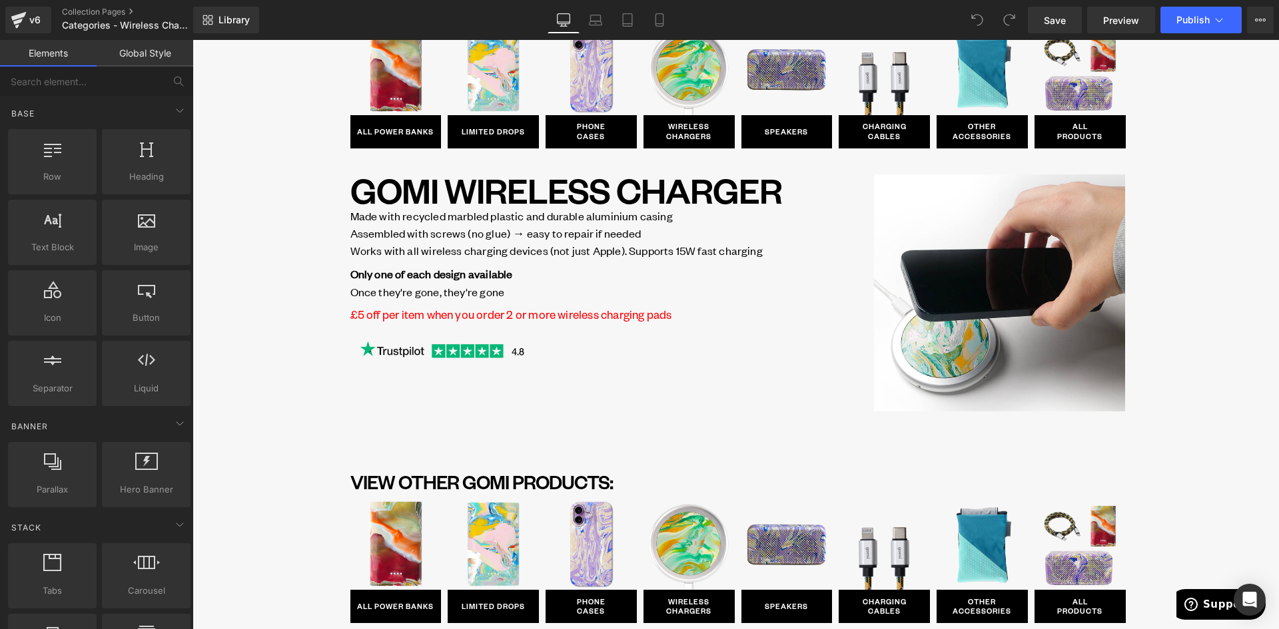
scroll to position [67, 0]
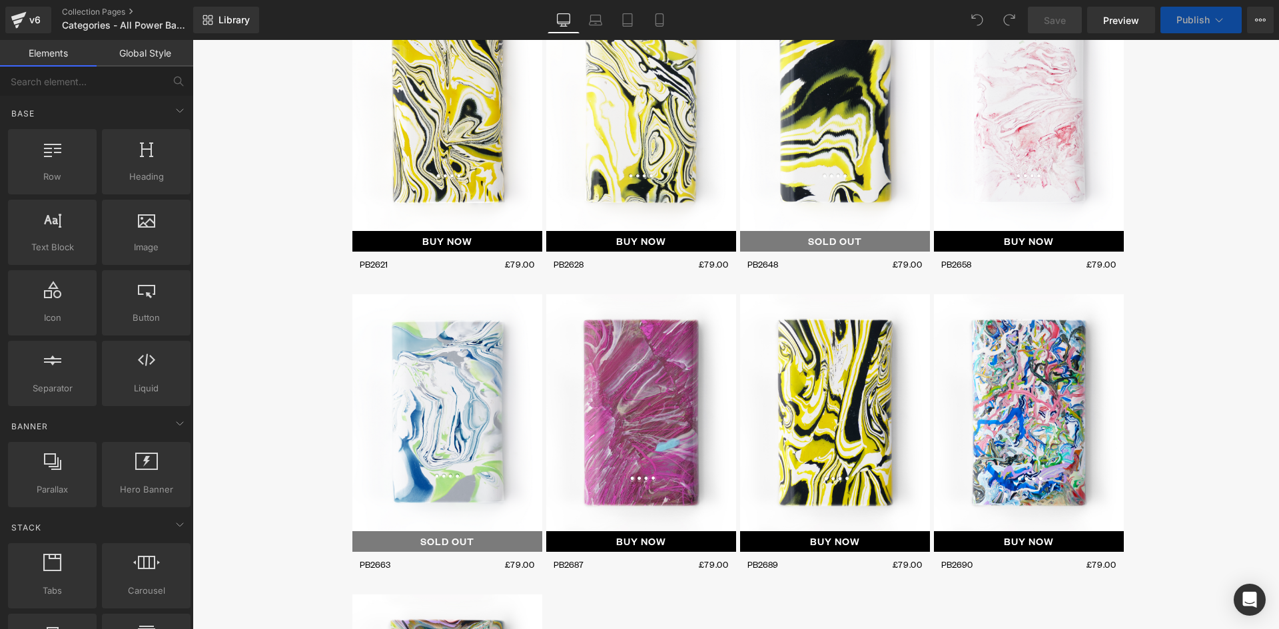
click at [629, 248] on div "BUY NOW (P) Cart Button" at bounding box center [641, 241] width 190 height 21
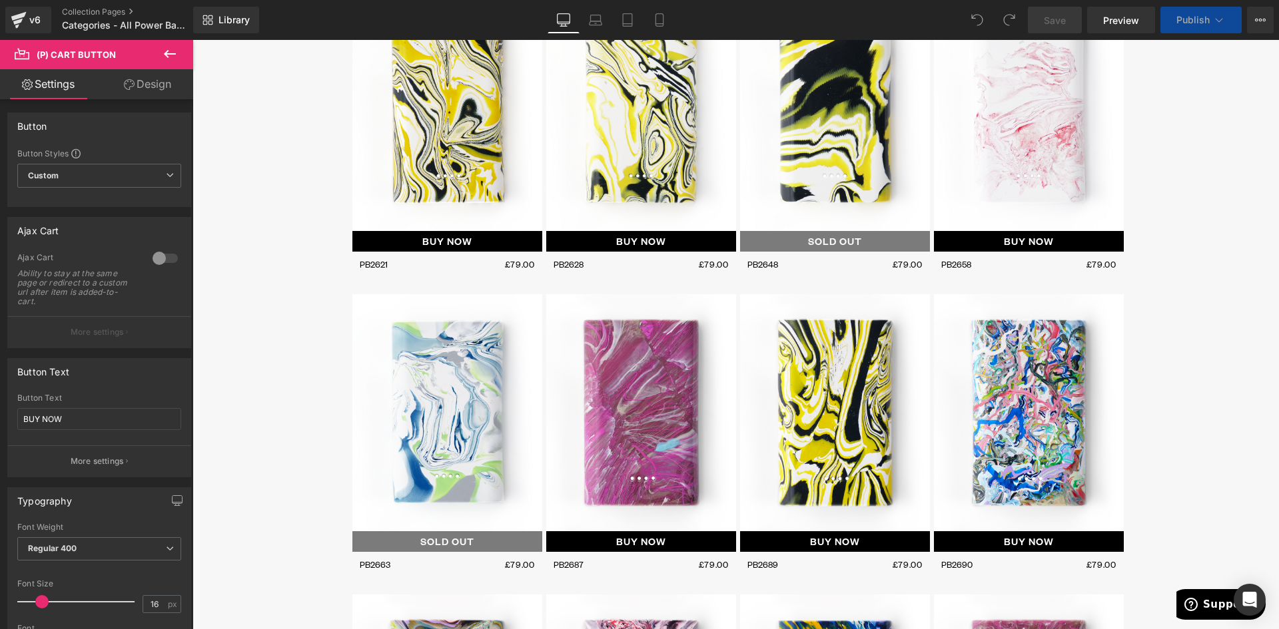
click at [629, 243] on div "BUY NOW (P) Cart Button" at bounding box center [641, 241] width 190 height 21
click at [77, 419] on input "BUY NOW" at bounding box center [99, 419] width 164 height 22
click at [17, 419] on input "BUY NOW" at bounding box center [99, 419] width 164 height 22
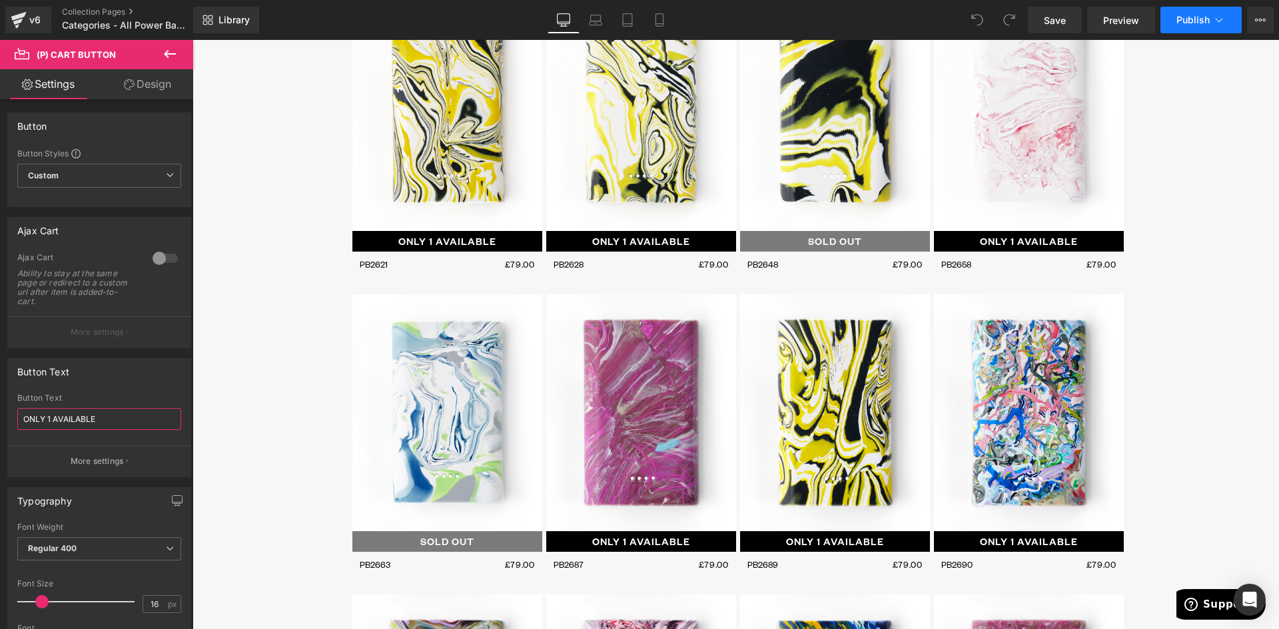
type input "ONLY 1 AVAILABLE"
click at [1195, 23] on span "Publish" at bounding box center [1192, 20] width 33 height 11
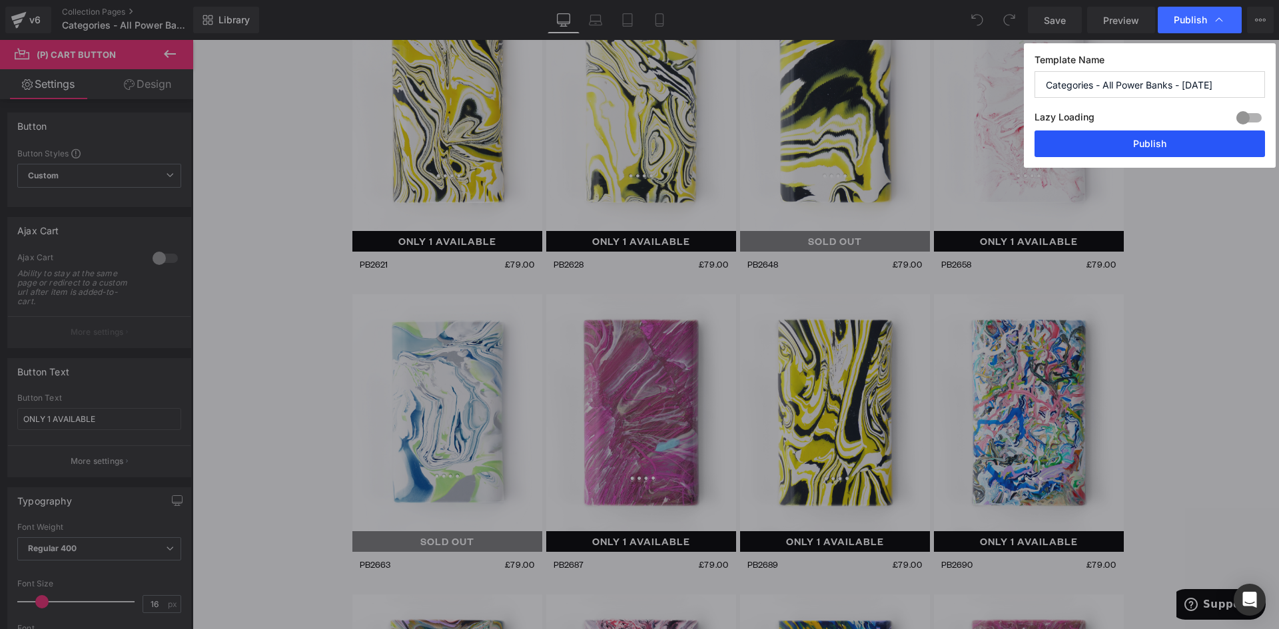
click at [1132, 141] on button "Publish" at bounding box center [1149, 144] width 230 height 27
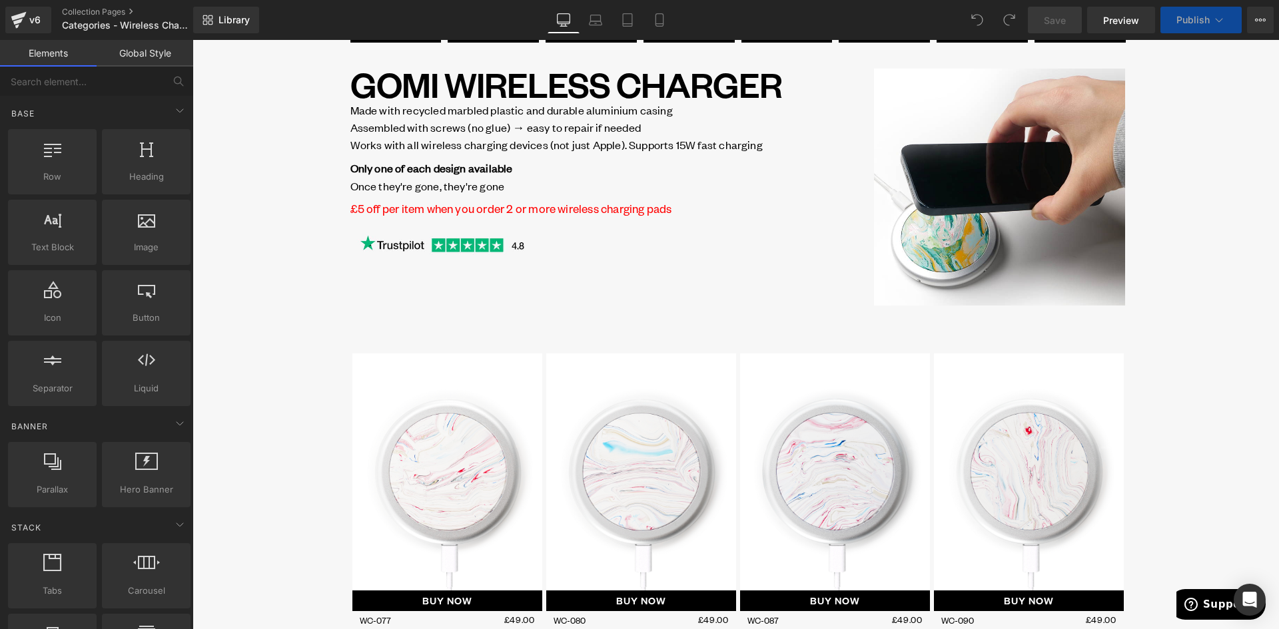
scroll to position [400, 0]
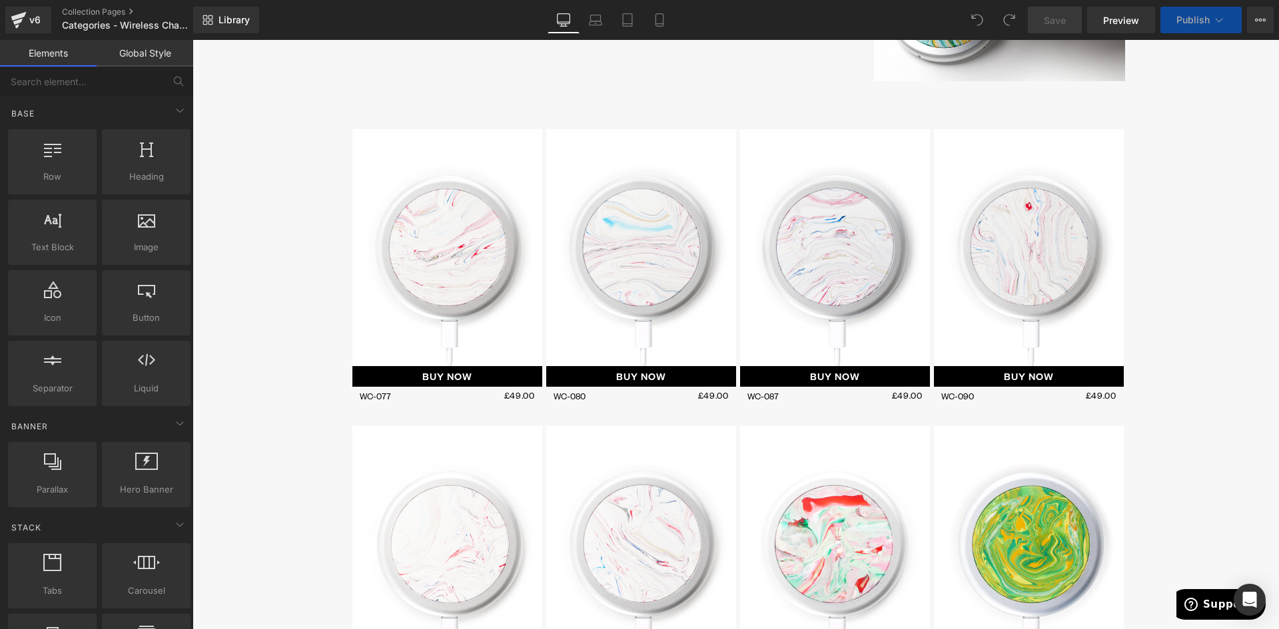
click at [835, 372] on div "BUY NOW (P) Cart Button" at bounding box center [835, 376] width 190 height 21
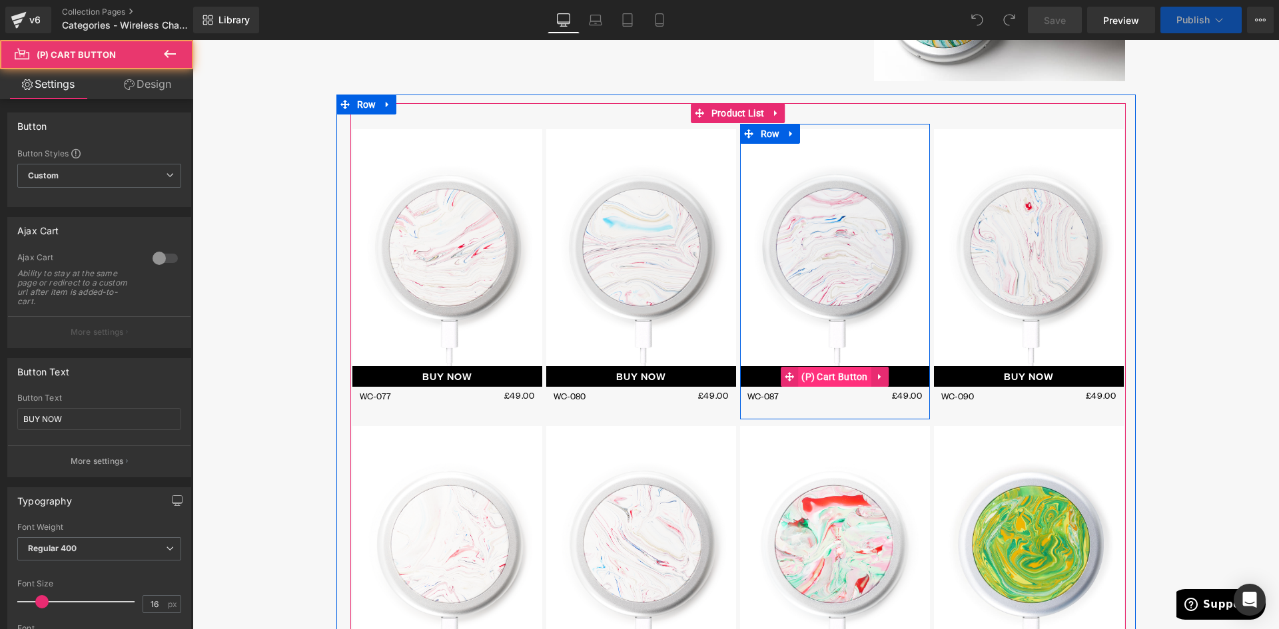
click at [827, 376] on span "(P) Cart Button" at bounding box center [834, 377] width 73 height 20
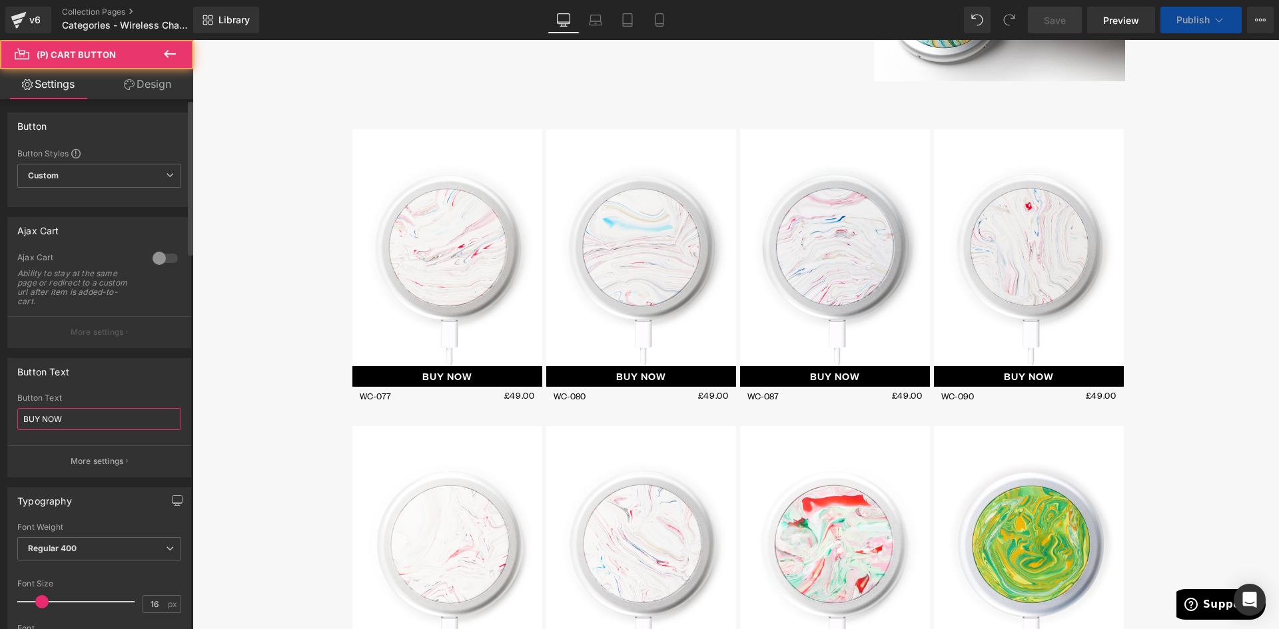
drag, startPoint x: 69, startPoint y: 416, endPoint x: 47, endPoint y: 407, distance: 23.0
click at [5, 410] on div "Button Text BUY NOW Button Text BUY NOW More settings" at bounding box center [99, 412] width 199 height 129
type input "ONLY 1 AVAILABLE"
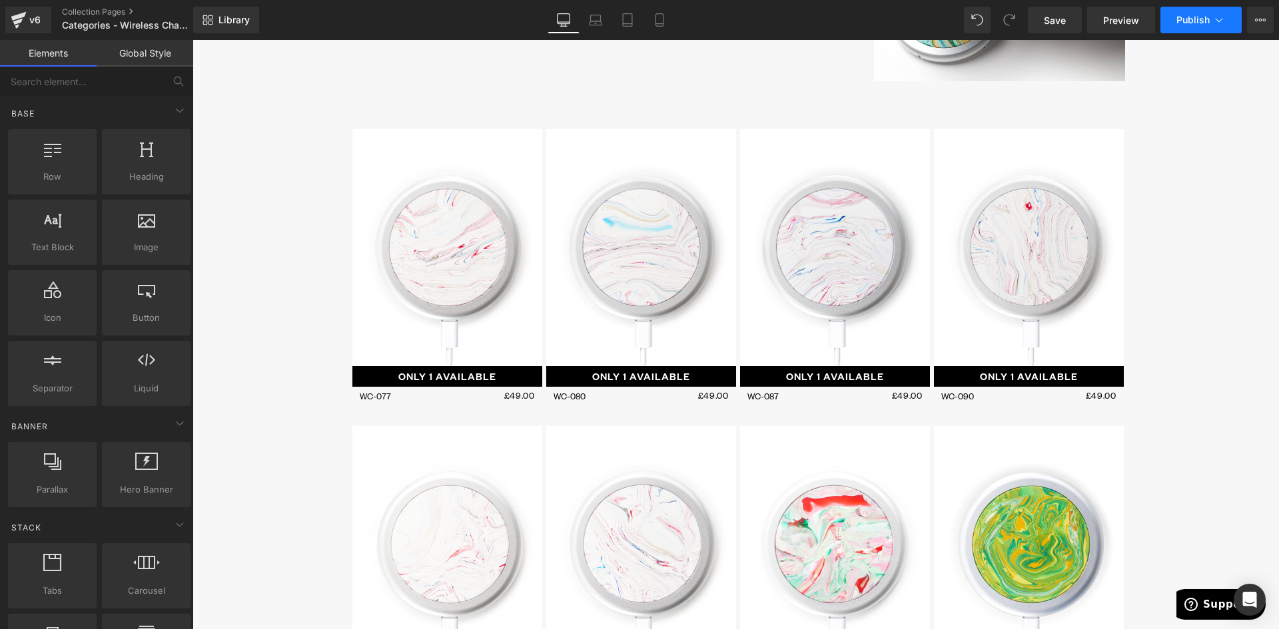
click at [1195, 18] on span "Publish" at bounding box center [1192, 20] width 33 height 11
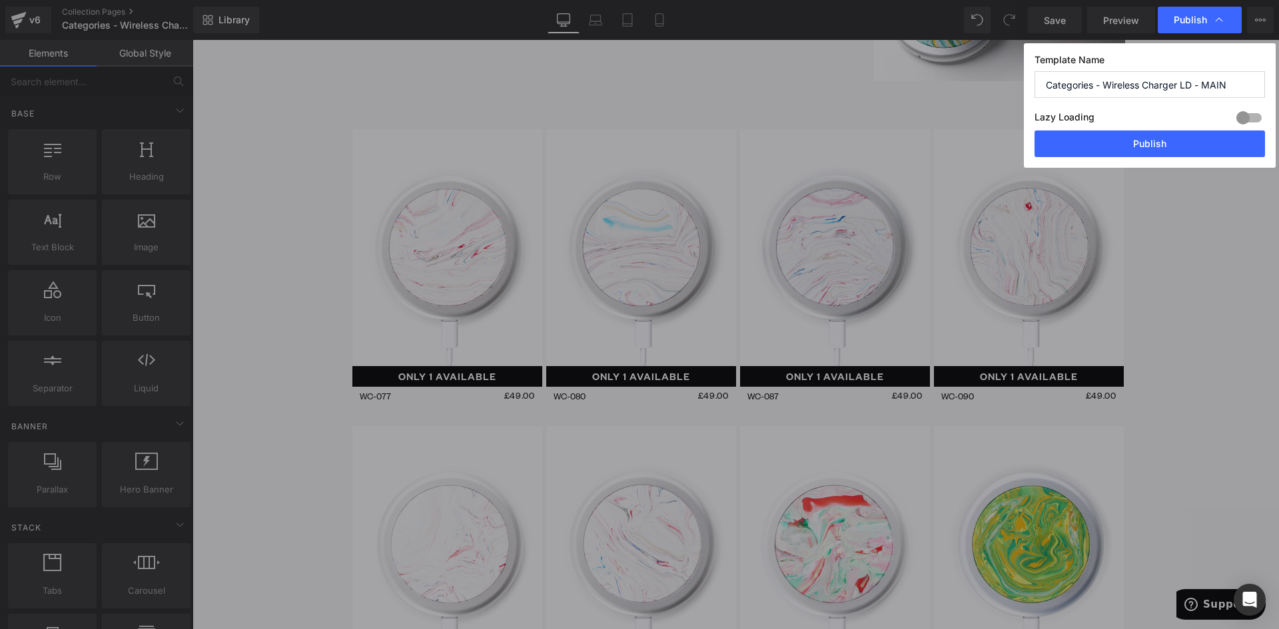
click at [1157, 142] on button "Publish" at bounding box center [1149, 144] width 230 height 27
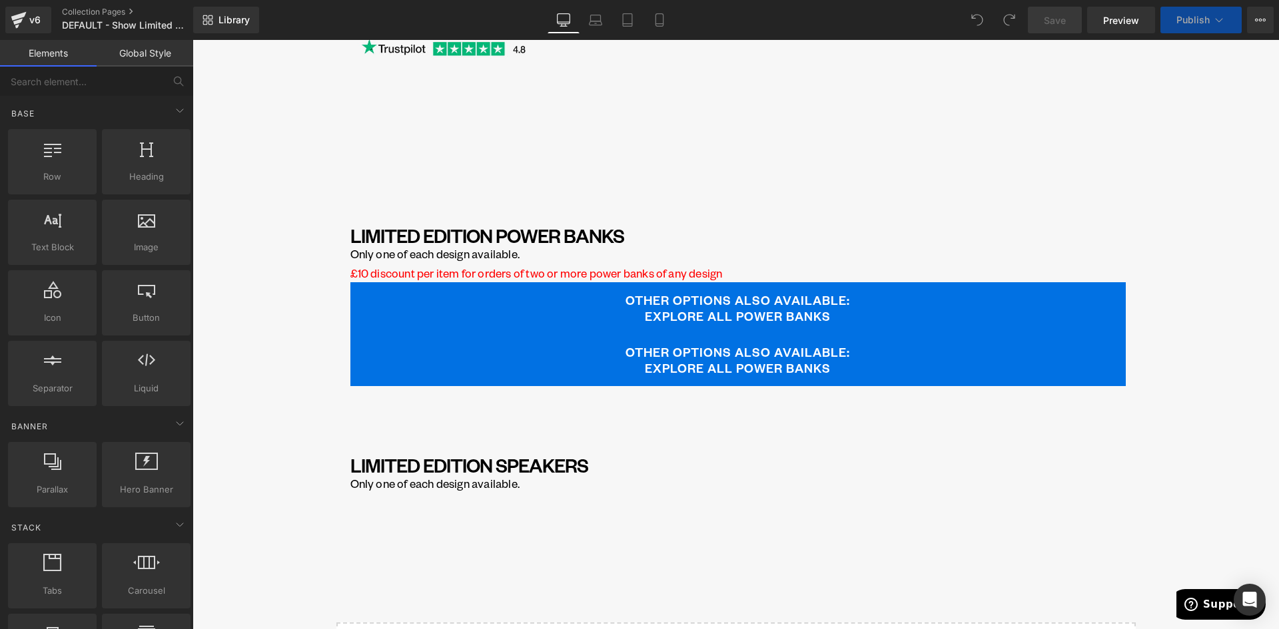
scroll to position [333, 0]
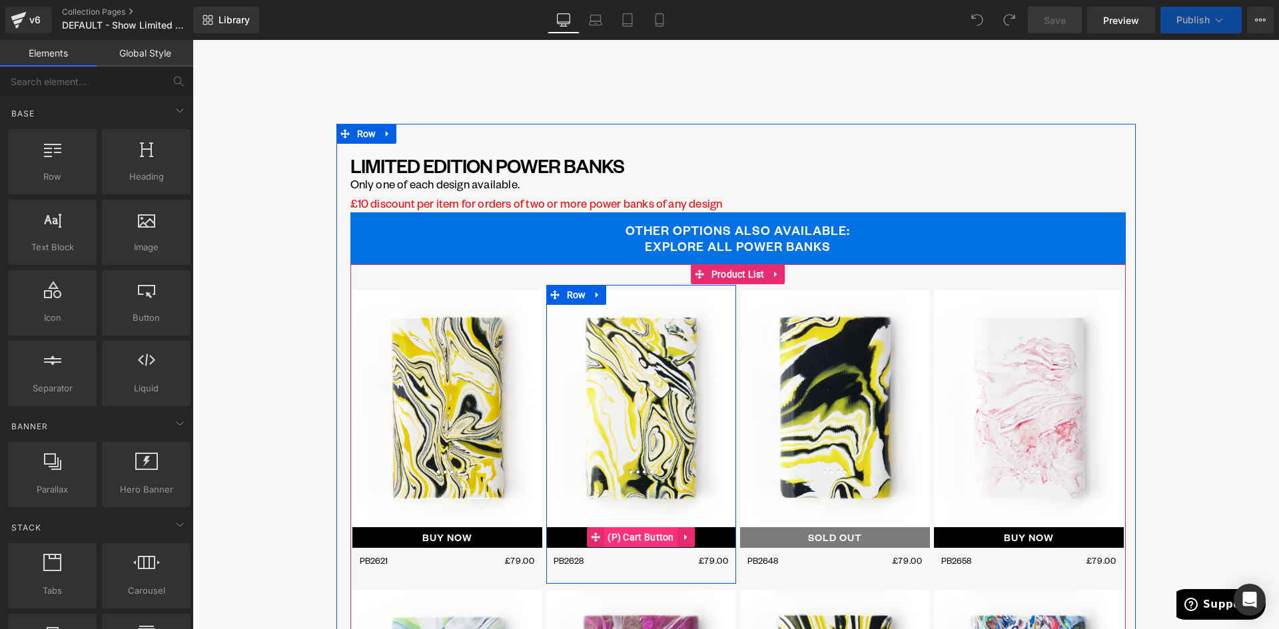
click at [630, 538] on span "(P) Cart Button" at bounding box center [640, 538] width 73 height 20
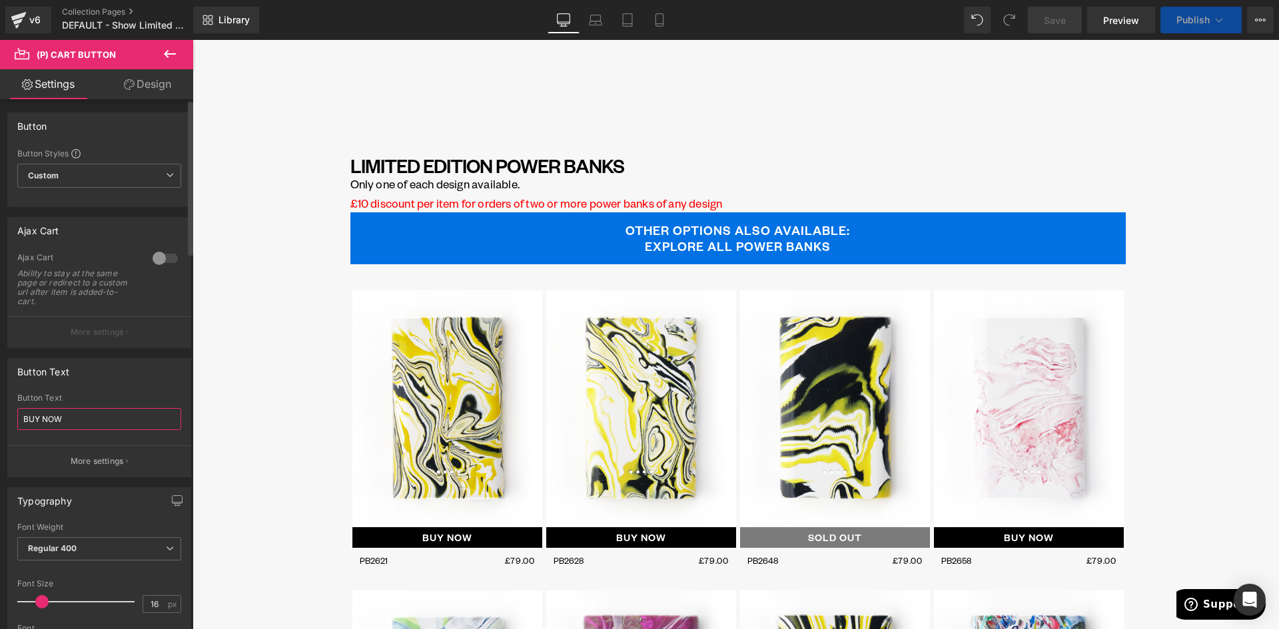
drag, startPoint x: 66, startPoint y: 421, endPoint x: 4, endPoint y: 420, distance: 62.0
click at [0, 420] on div "Button Text BUY NOW Button Text BUY NOW More settings" at bounding box center [99, 412] width 199 height 129
paste input "ONLY 1 AVAILABLE"
type input "ONLY 1 AVAILABLE"
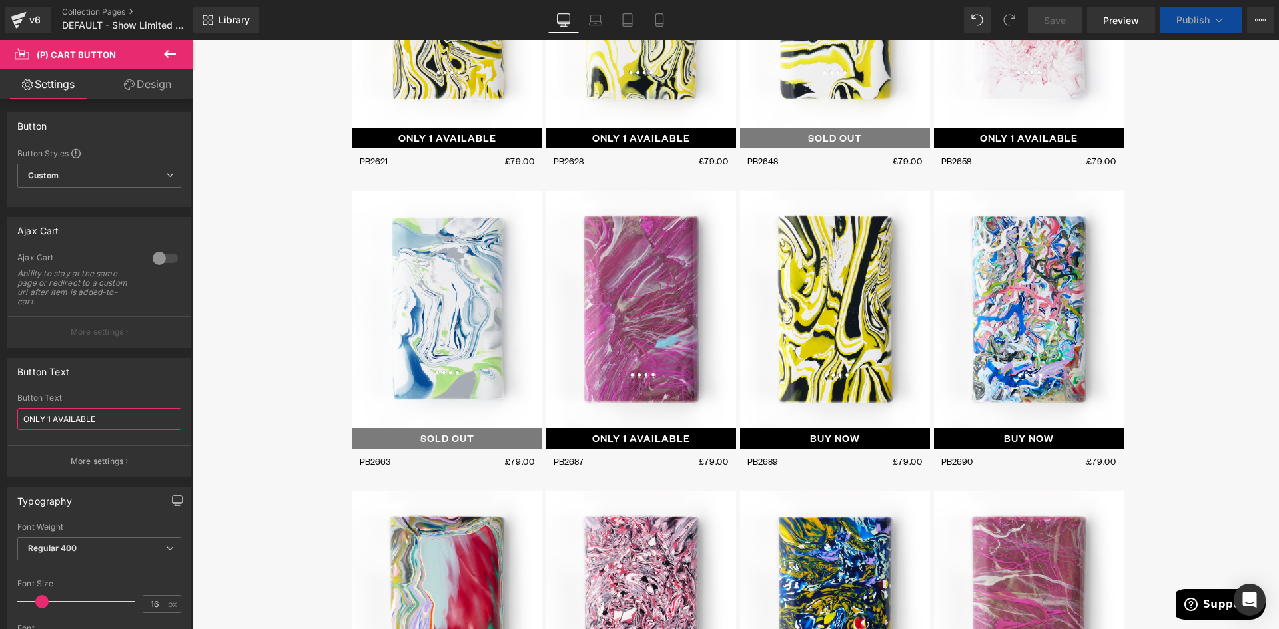
scroll to position [2961, 0]
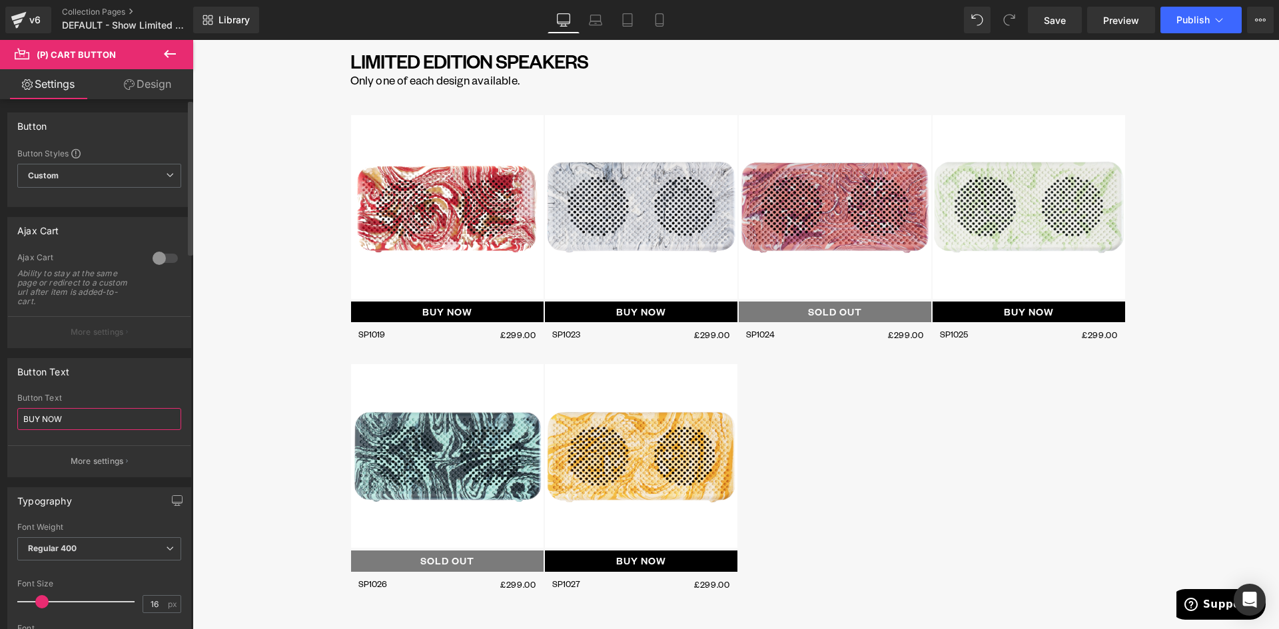
click at [2, 412] on div "Button Text BUY NOW Button Text BUY NOW More settings" at bounding box center [99, 412] width 199 height 129
paste input "ONLY 1 AVAILABLE"
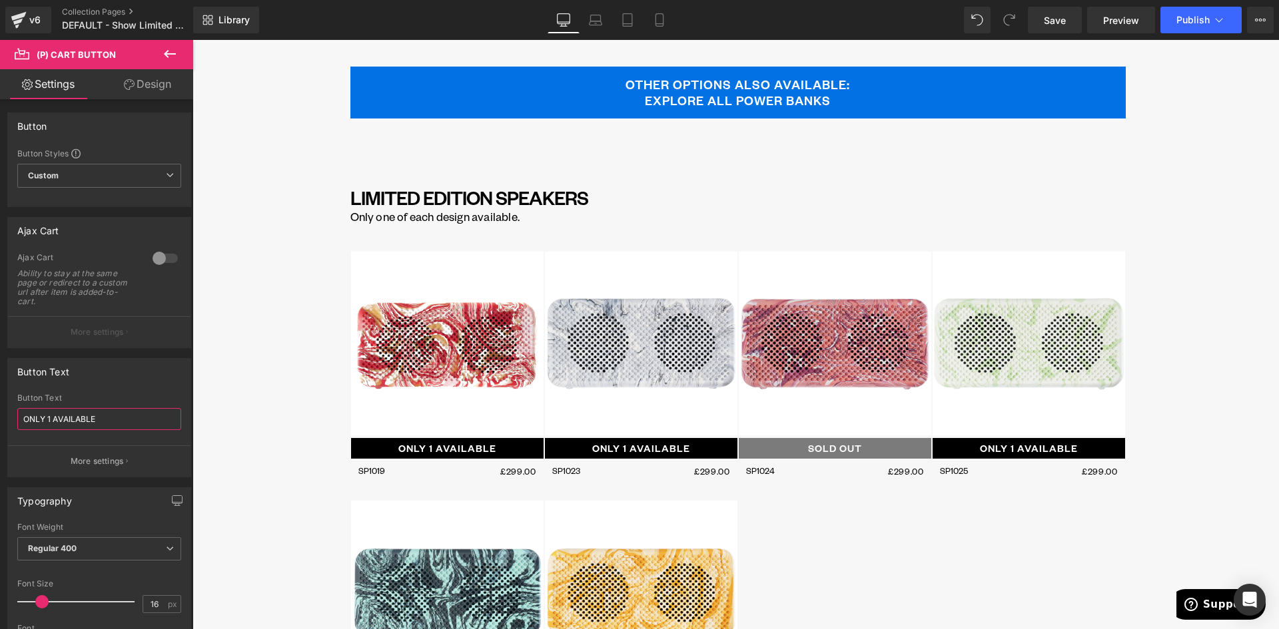
scroll to position [3264, 0]
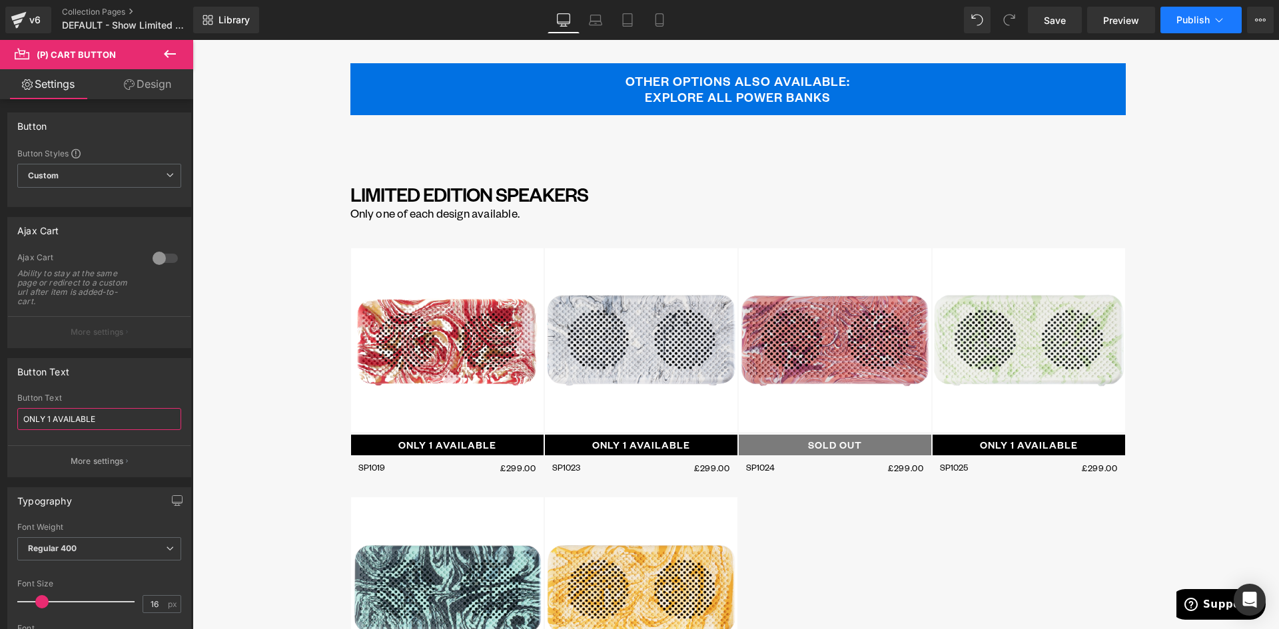
type input "ONLY 1 AVAILABLE"
click at [1198, 17] on span "Publish" at bounding box center [1192, 20] width 33 height 11
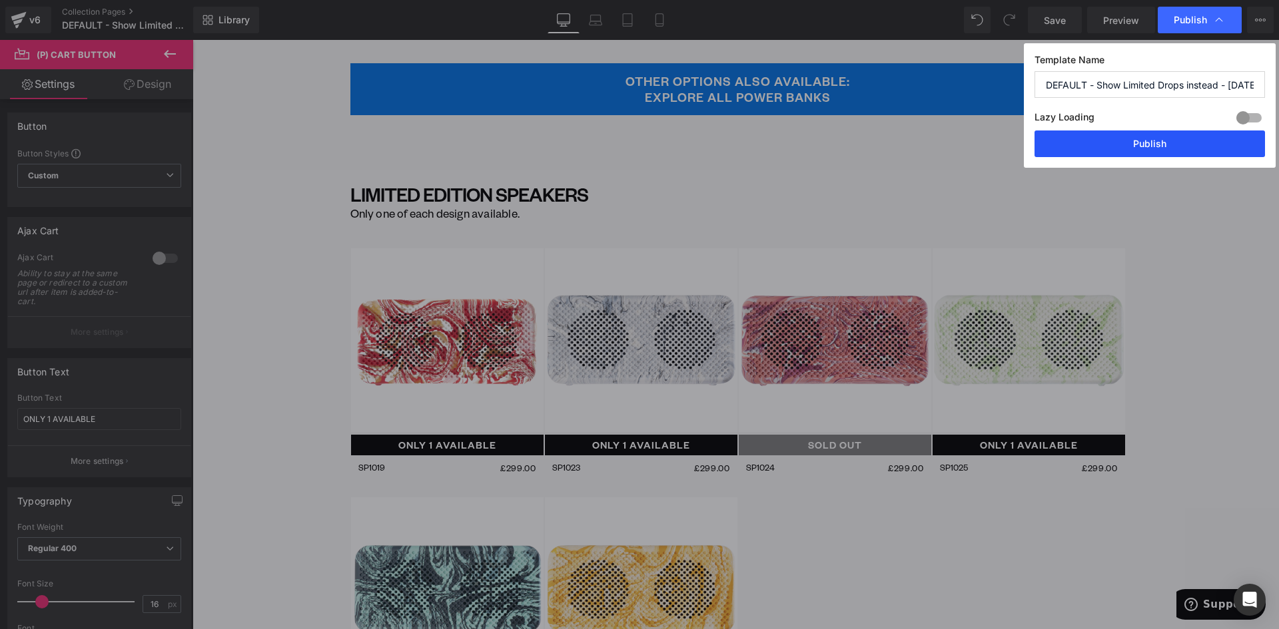
drag, startPoint x: 1152, startPoint y: 135, endPoint x: 972, endPoint y: 100, distance: 183.2
click at [1152, 135] on button "Publish" at bounding box center [1149, 144] width 230 height 27
